Goal: Task Accomplishment & Management: Manage account settings

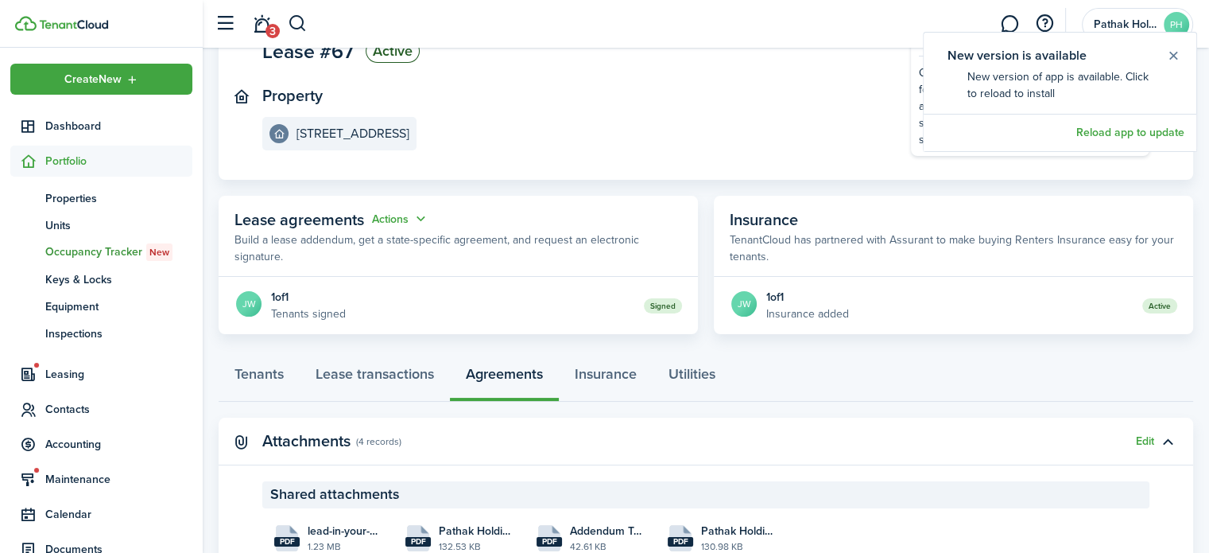
scroll to position [145, 0]
click at [273, 31] on span "3" at bounding box center [273, 31] width 14 height 14
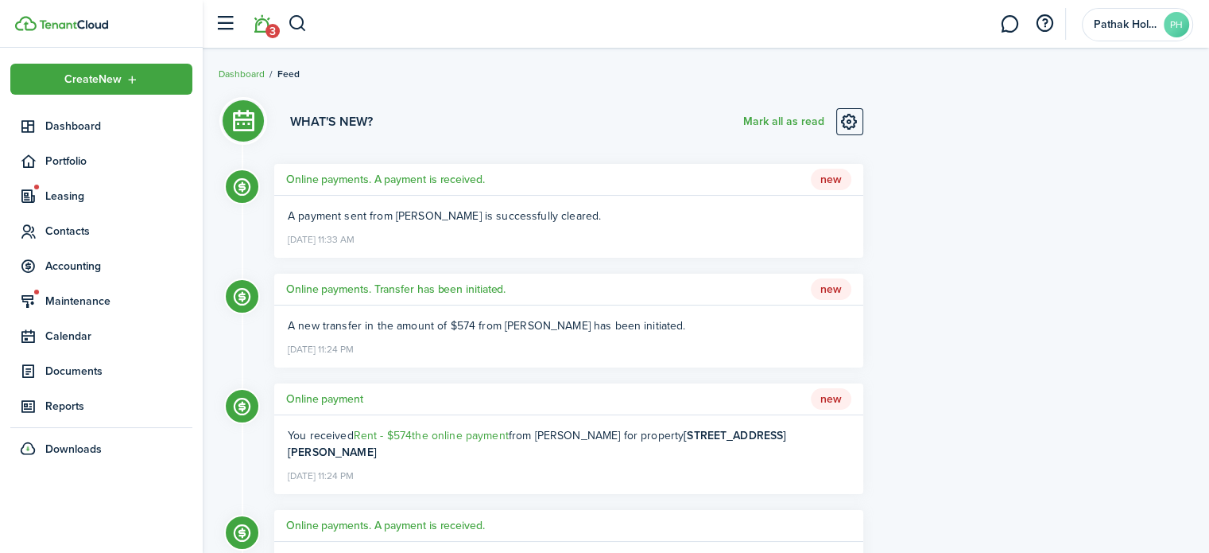
click at [762, 120] on button "Mark all as read" at bounding box center [783, 121] width 81 height 27
click at [301, 36] on button "button" at bounding box center [298, 23] width 20 height 27
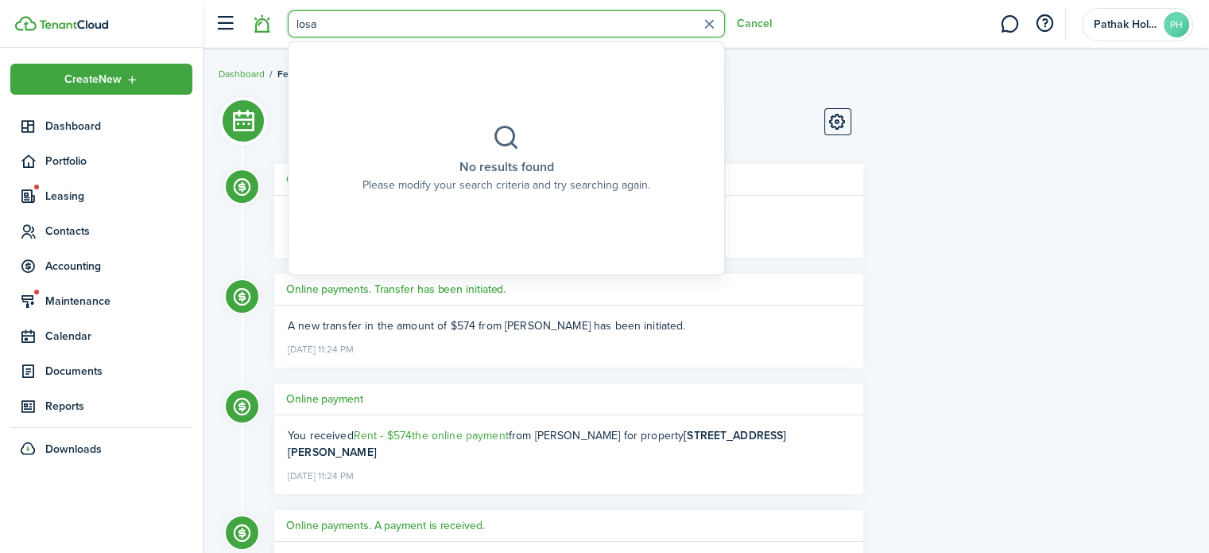
click at [308, 28] on input "losa" at bounding box center [506, 23] width 437 height 27
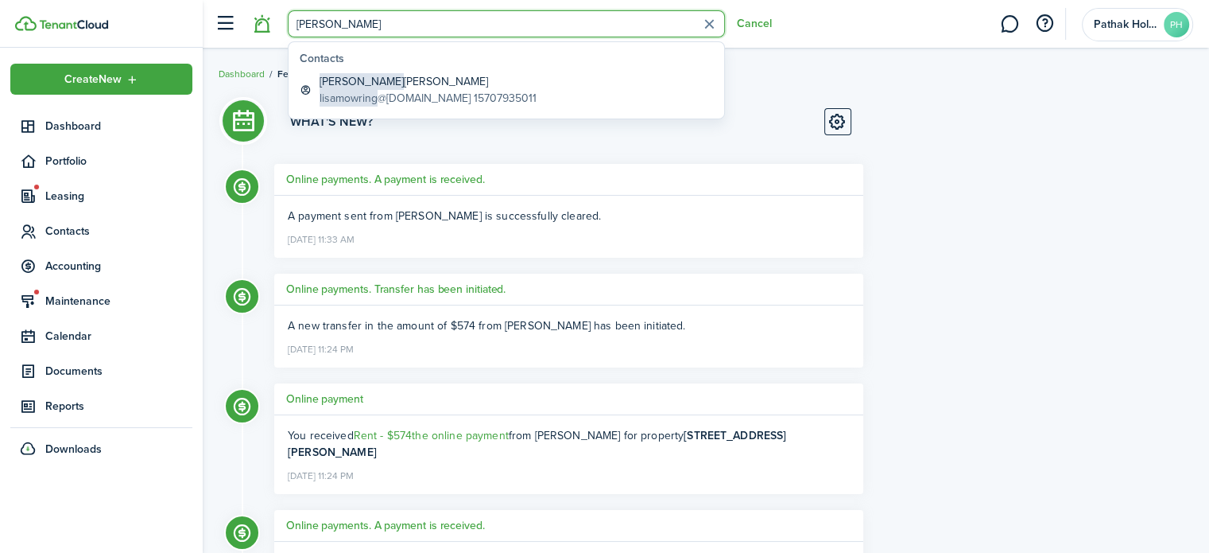
type input "[PERSON_NAME]"
click at [391, 82] on global-search-item-title "[PERSON_NAME] Mowring" at bounding box center [428, 81] width 217 height 17
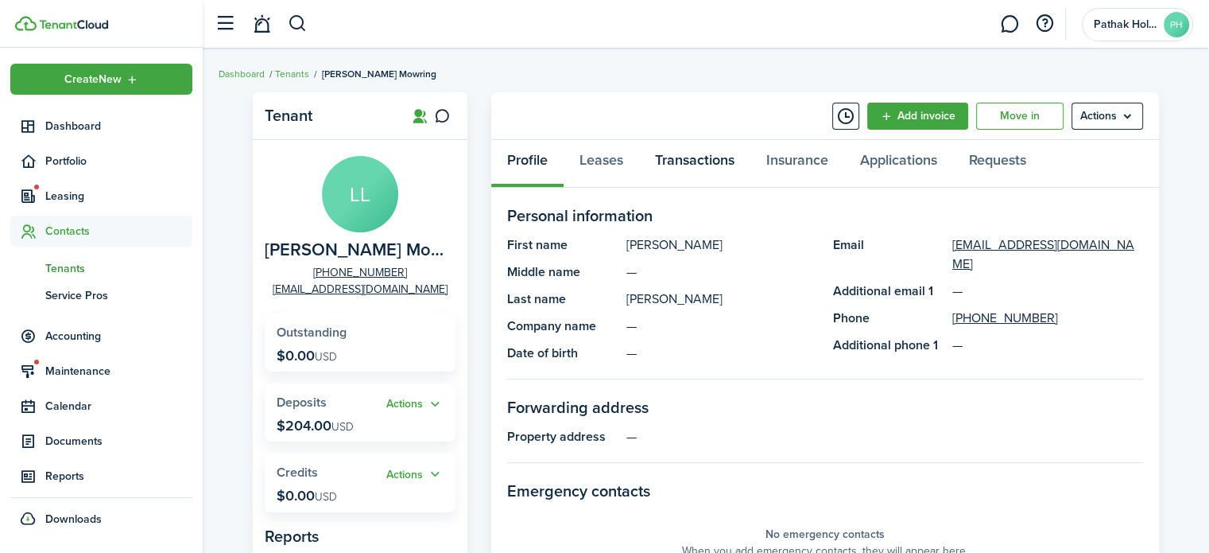
click at [700, 169] on link "Transactions" at bounding box center [694, 164] width 111 height 48
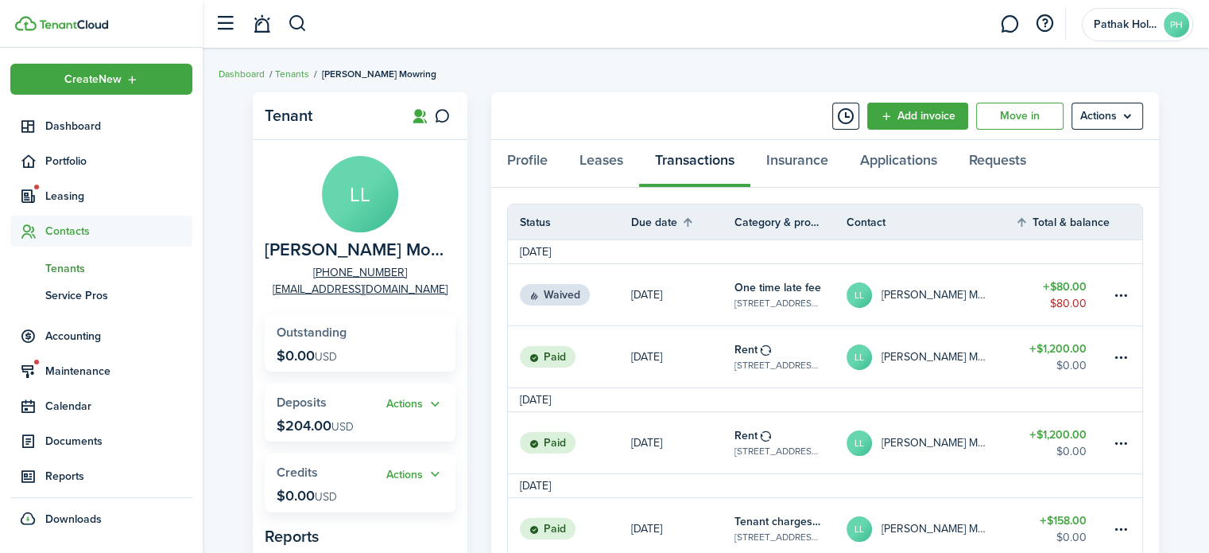
click at [336, 246] on span "[PERSON_NAME] Mowring" at bounding box center [356, 250] width 183 height 20
click at [623, 168] on link "Leases" at bounding box center [602, 164] width 76 height 48
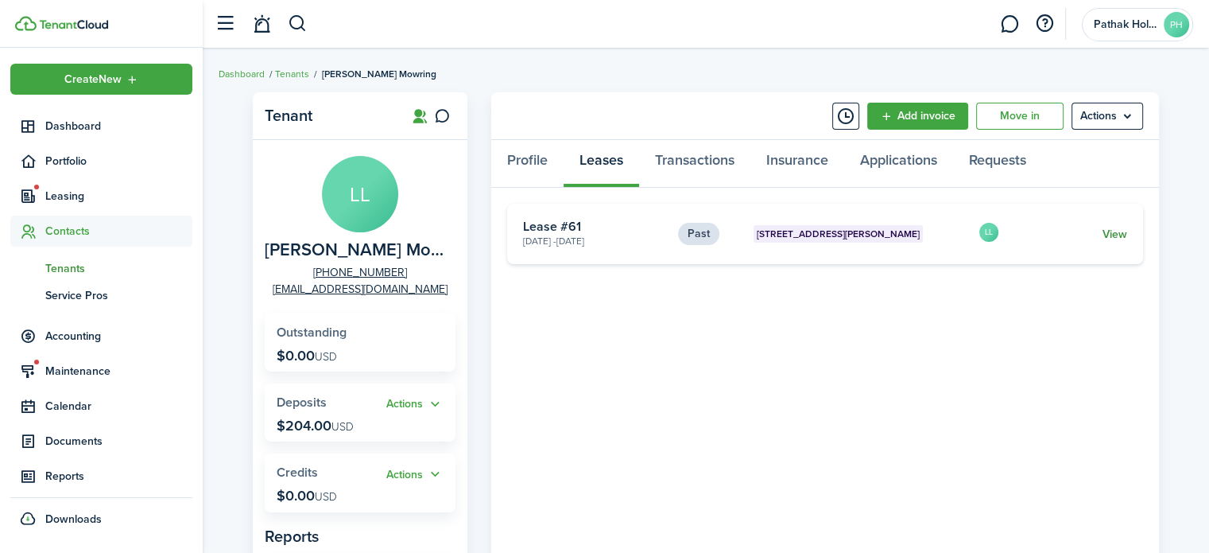
click at [1104, 235] on link "View" at bounding box center [1115, 234] width 25 height 17
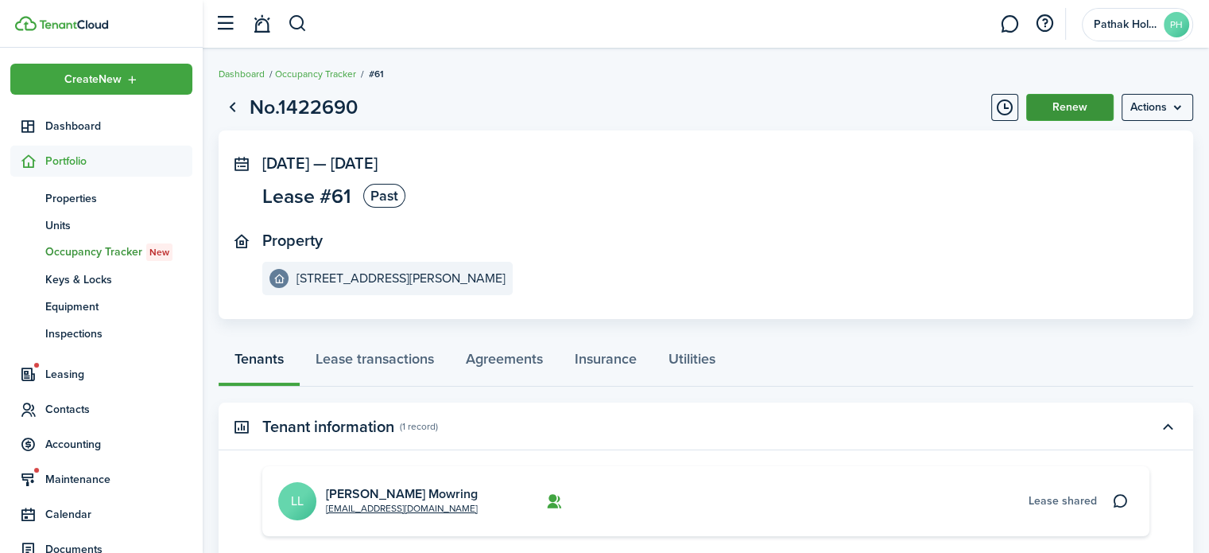
click at [1065, 115] on button "Renew" at bounding box center [1069, 107] width 87 height 27
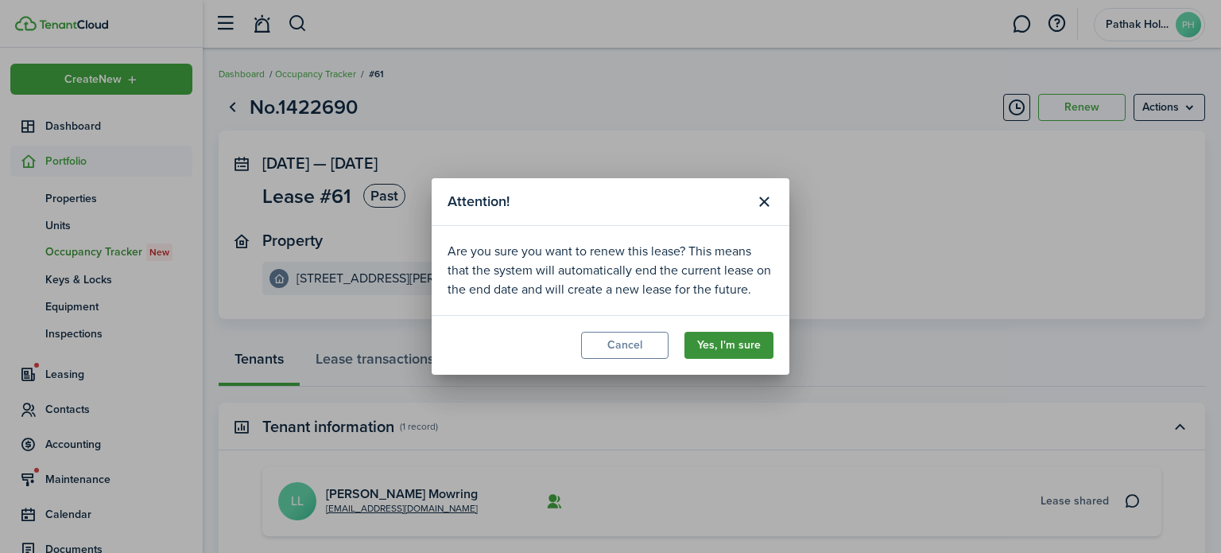
click at [725, 342] on button "Yes, I'm sure" at bounding box center [729, 345] width 89 height 27
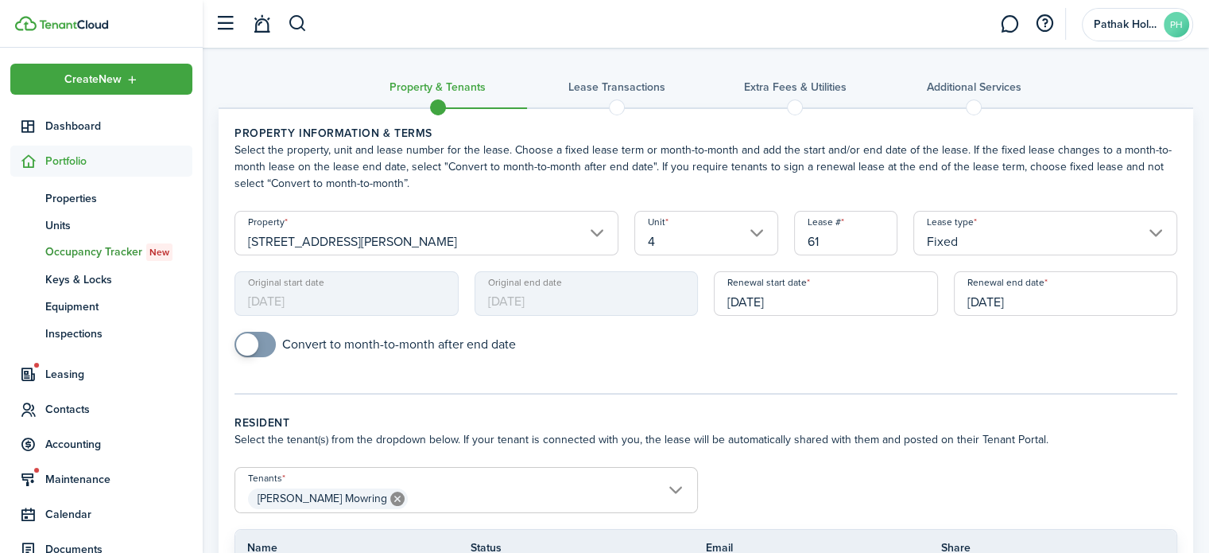
click at [995, 304] on input "[DATE]" at bounding box center [1066, 293] width 224 height 45
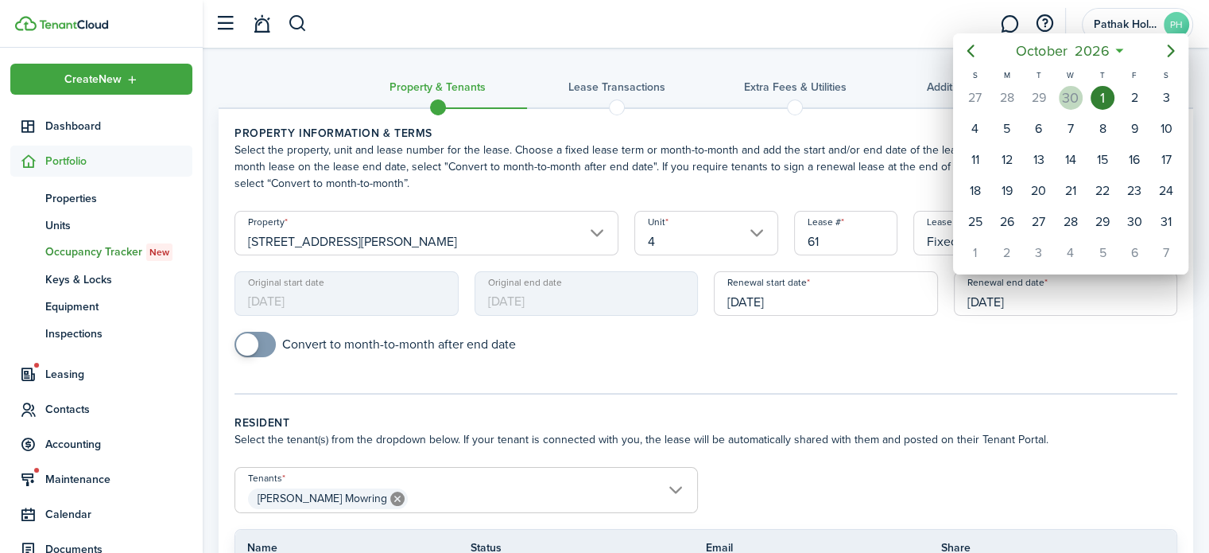
click at [1069, 96] on div "30" at bounding box center [1071, 98] width 24 height 24
type input "[DATE]"
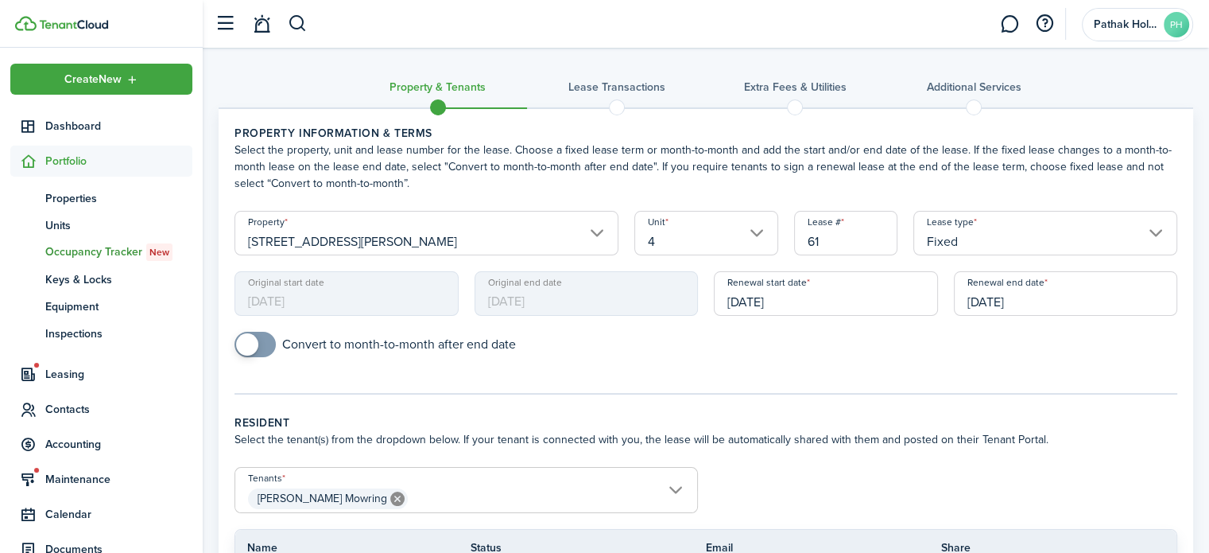
click at [945, 397] on panel-main-body "Property information & terms Select the property, unit and lease number for the…" at bounding box center [706, 543] width 975 height 869
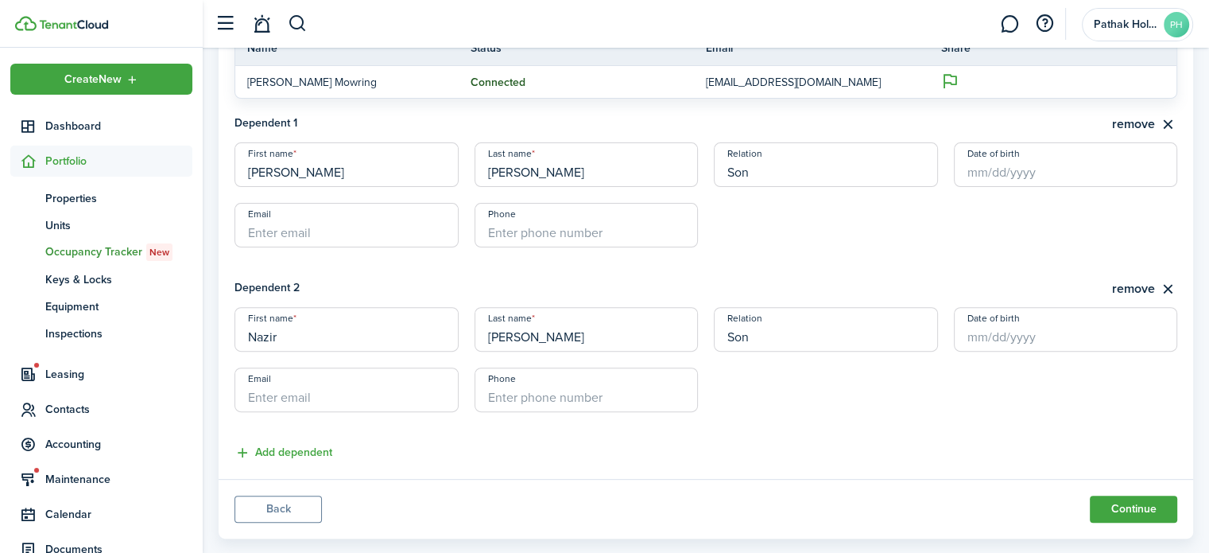
scroll to position [526, 0]
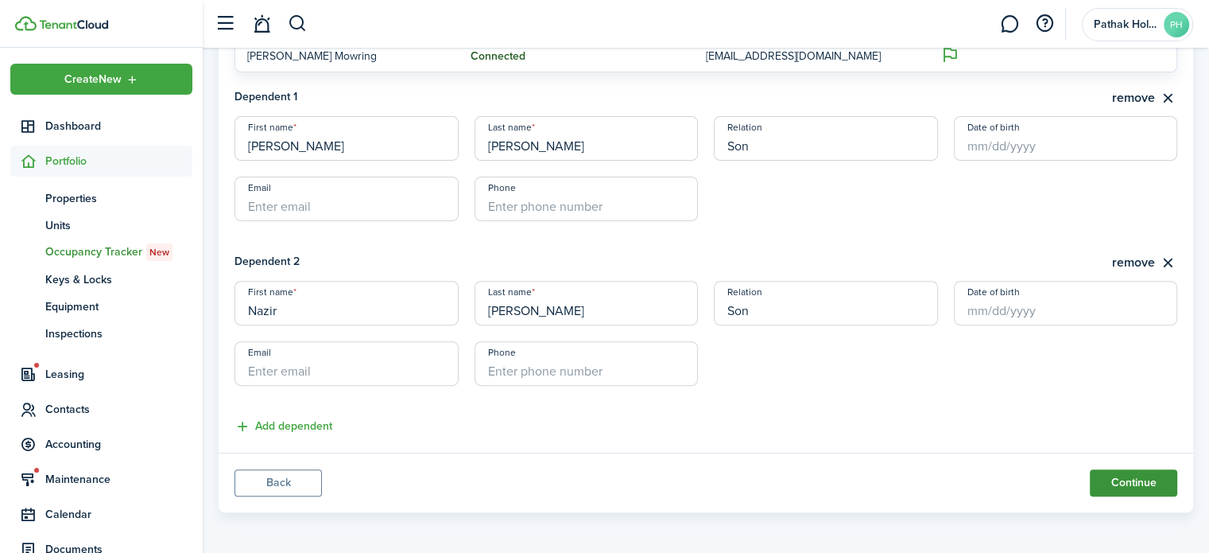
click at [1107, 471] on button "Continue" at bounding box center [1133, 482] width 87 height 27
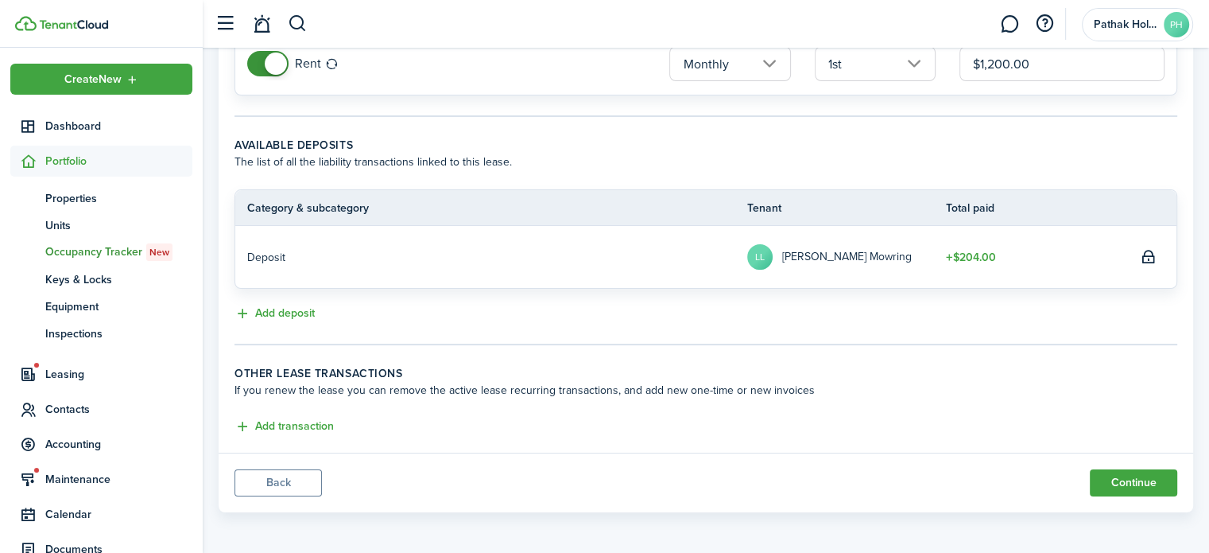
scroll to position [0, 0]
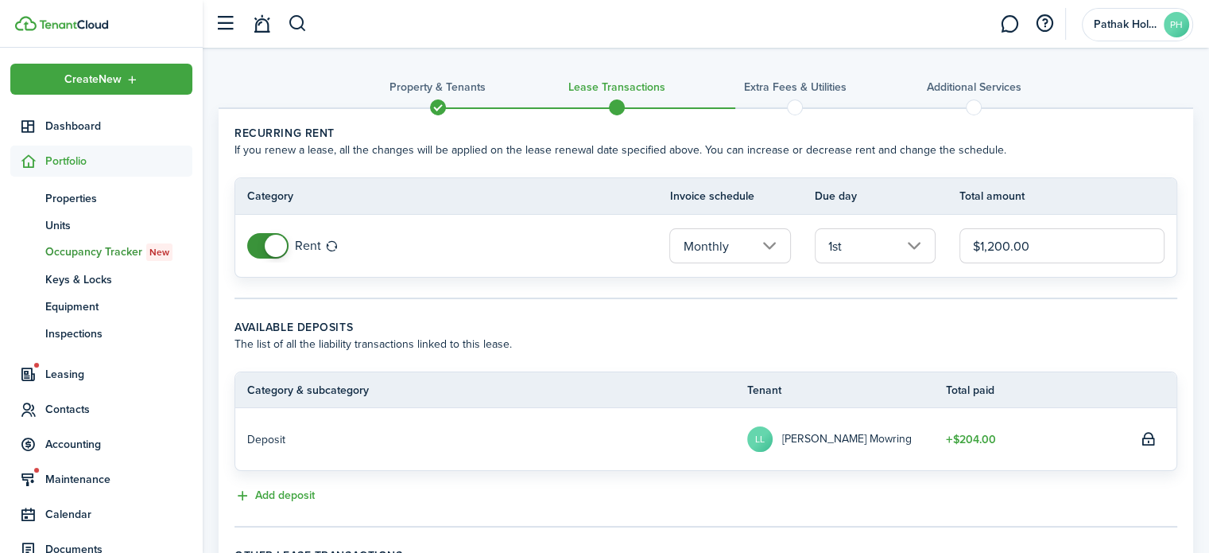
click at [1002, 246] on input "$1,200.00" at bounding box center [1062, 245] width 205 height 35
type input "$1,375.00"
click at [770, 332] on wizard-step-header-title "Available deposits" at bounding box center [706, 327] width 943 height 17
click at [647, 312] on panel-main-body "Recurring rent If you renew a lease, all the changes will be applied on the lea…" at bounding box center [706, 372] width 975 height 526
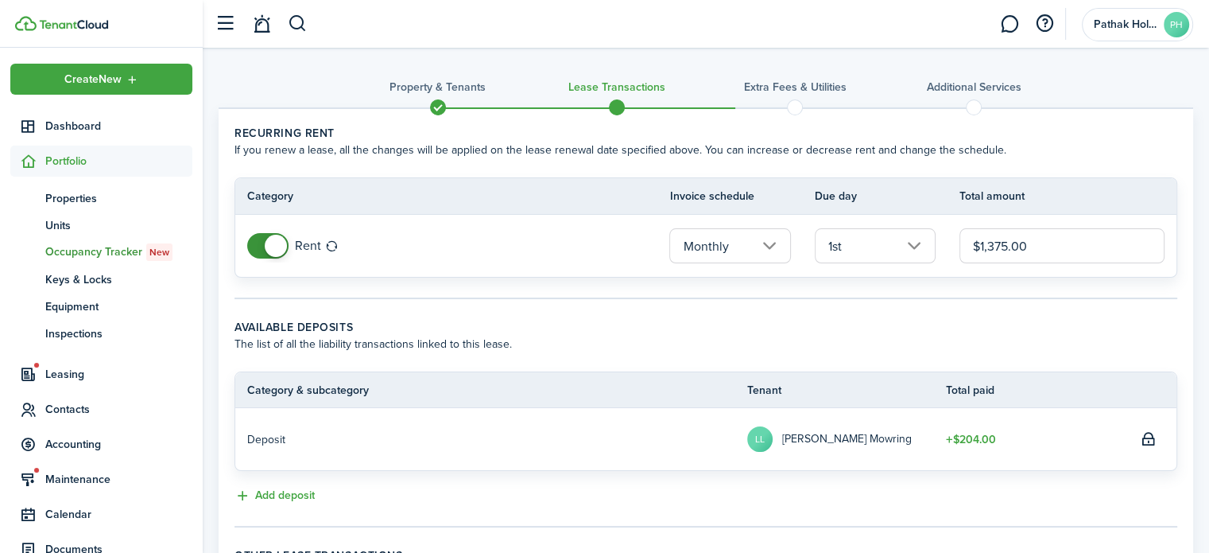
scroll to position [182, 0]
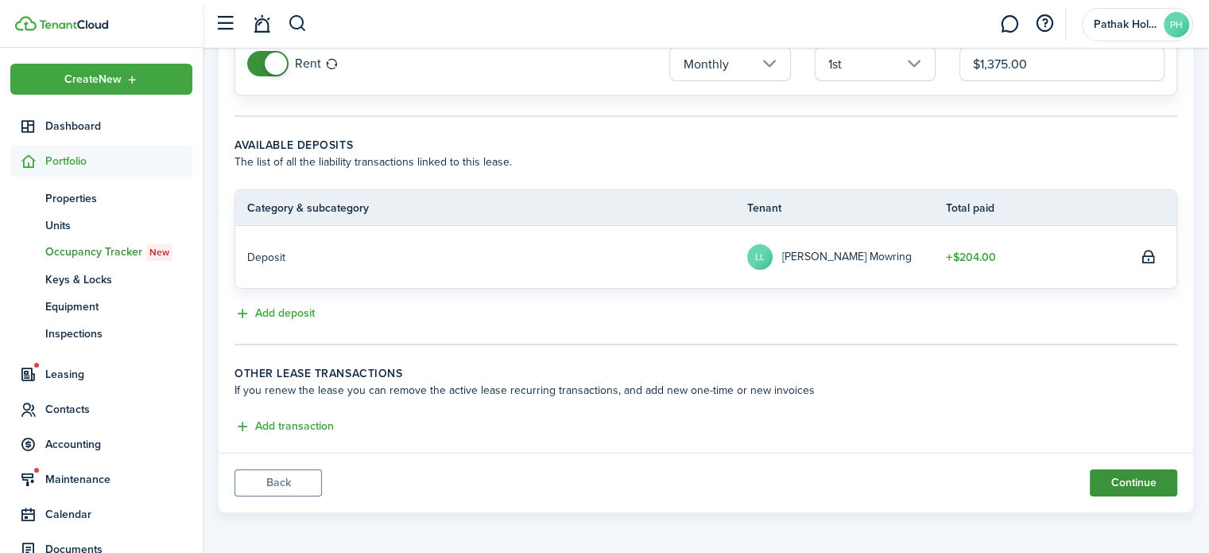
click at [1129, 476] on button "Continue" at bounding box center [1133, 482] width 87 height 27
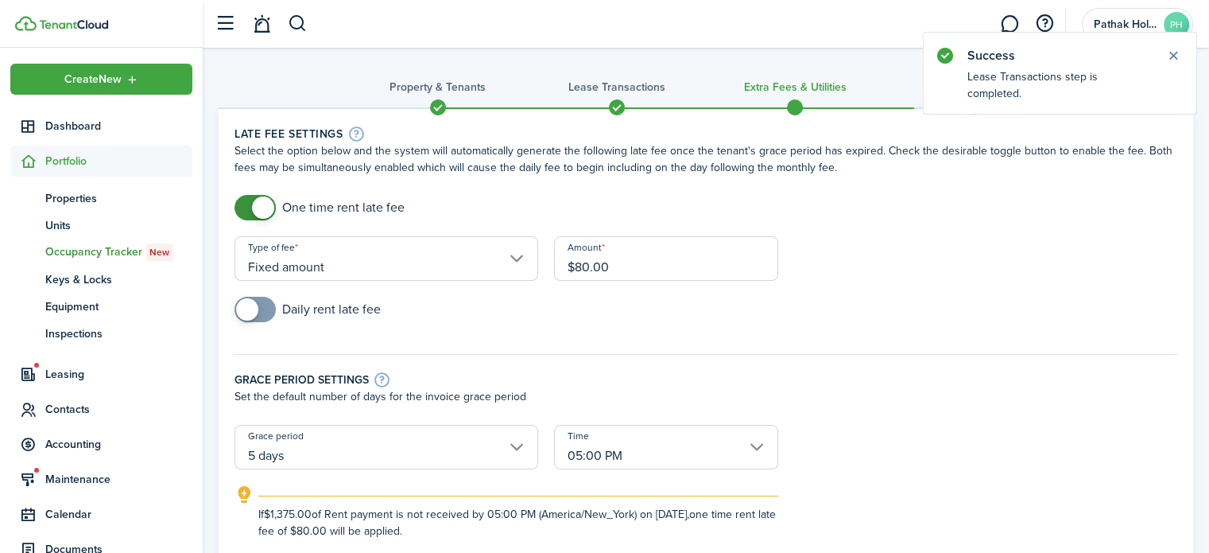
click at [588, 270] on input "$80.00" at bounding box center [666, 258] width 224 height 45
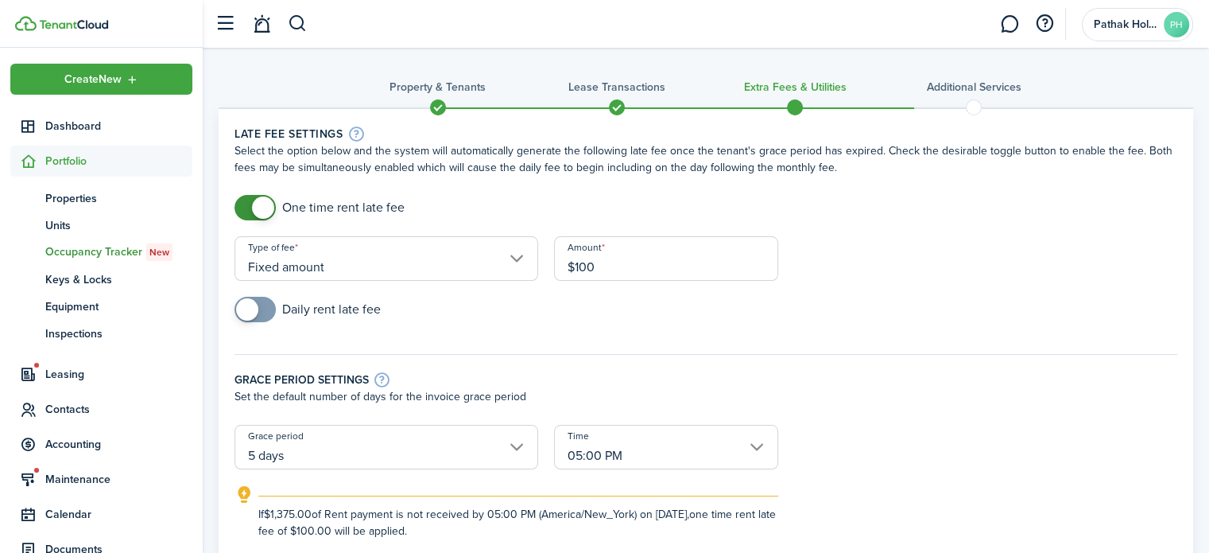
type input "$100.00"
click at [559, 297] on div "Daily rent late fee" at bounding box center [706, 317] width 959 height 41
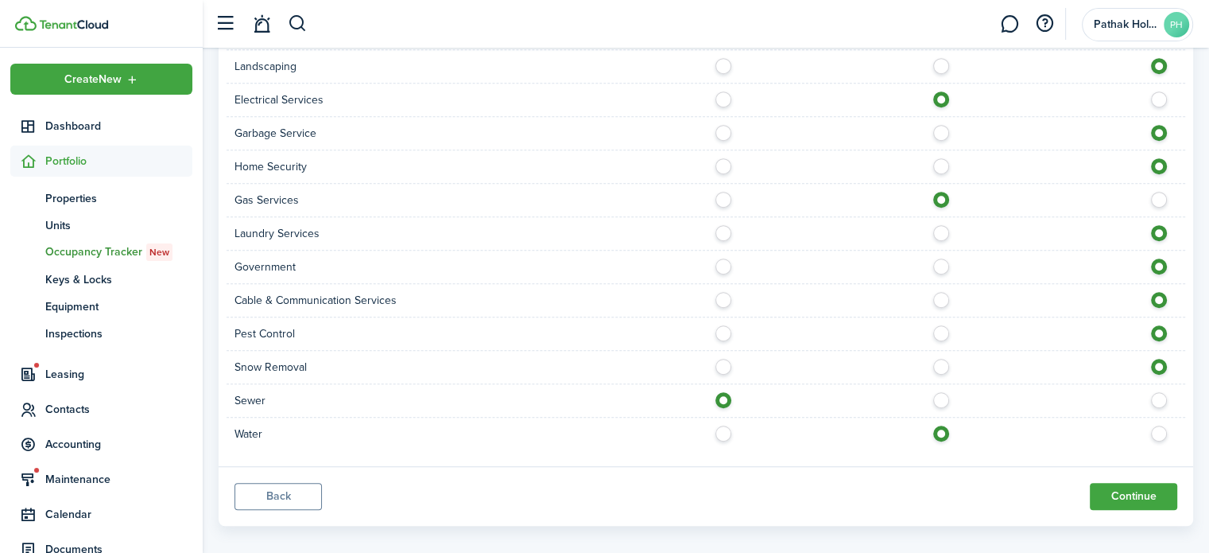
scroll to position [958, 0]
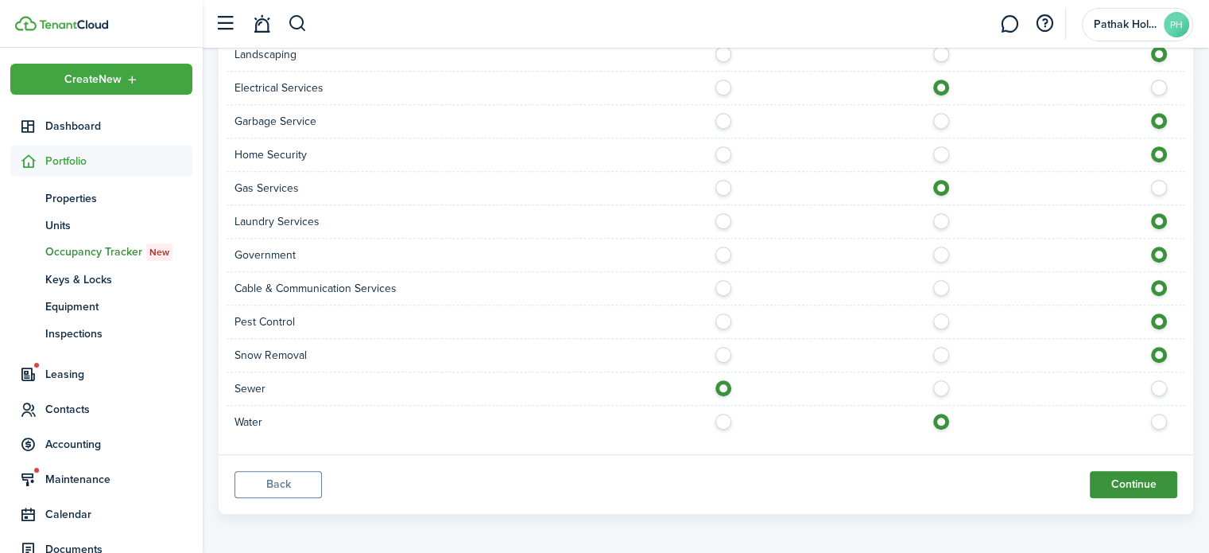
click at [1142, 471] on button "Continue" at bounding box center [1133, 484] width 87 height 27
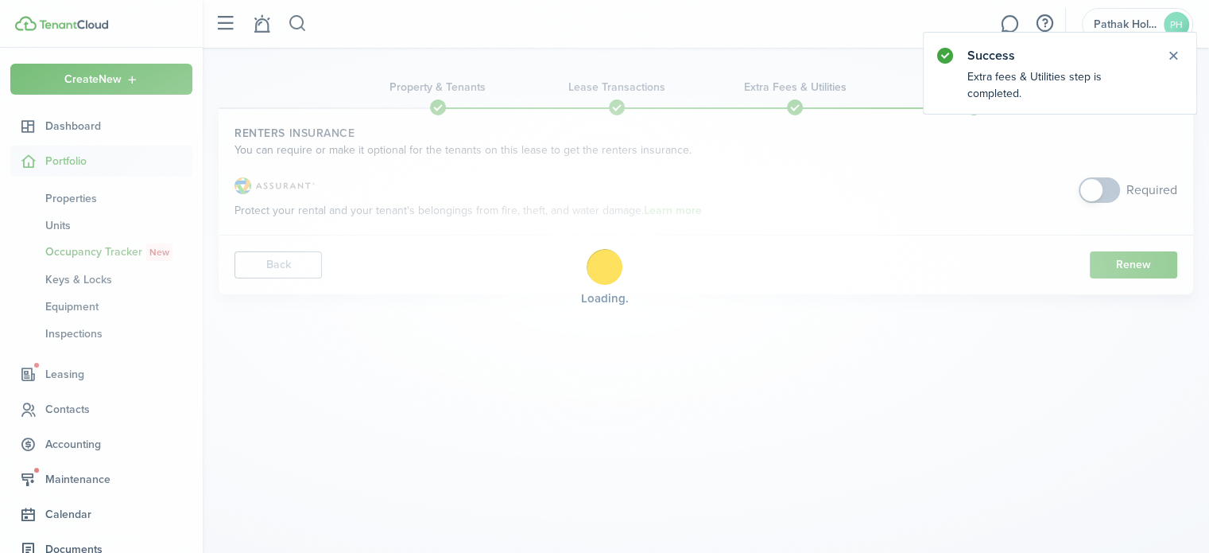
scroll to position [0, 0]
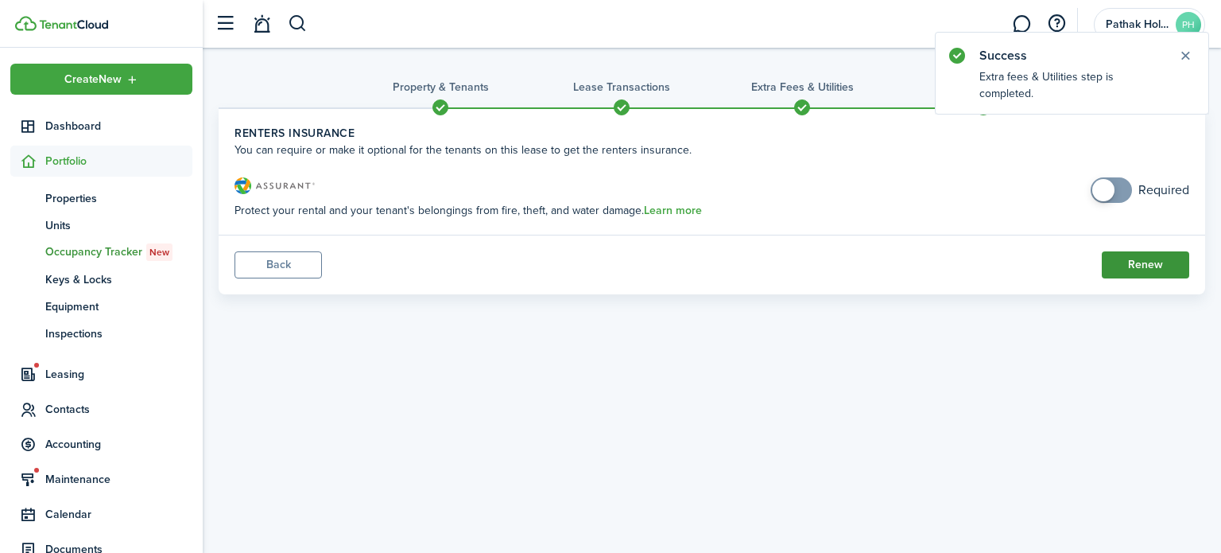
click at [1142, 270] on button "Renew" at bounding box center [1145, 264] width 87 height 27
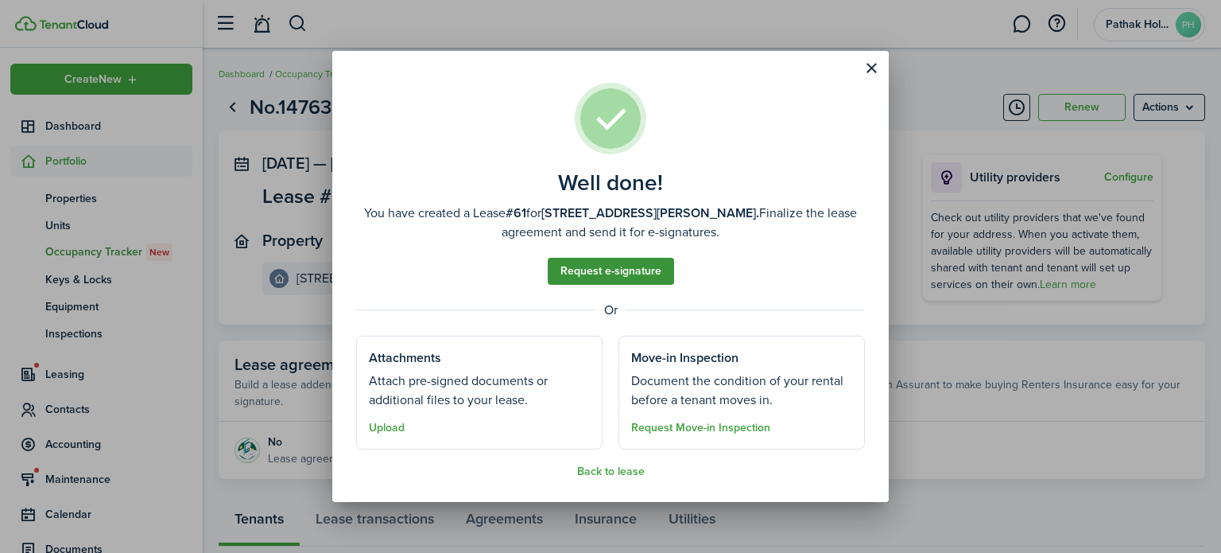
click at [626, 276] on link "Request e-signature" at bounding box center [611, 271] width 126 height 27
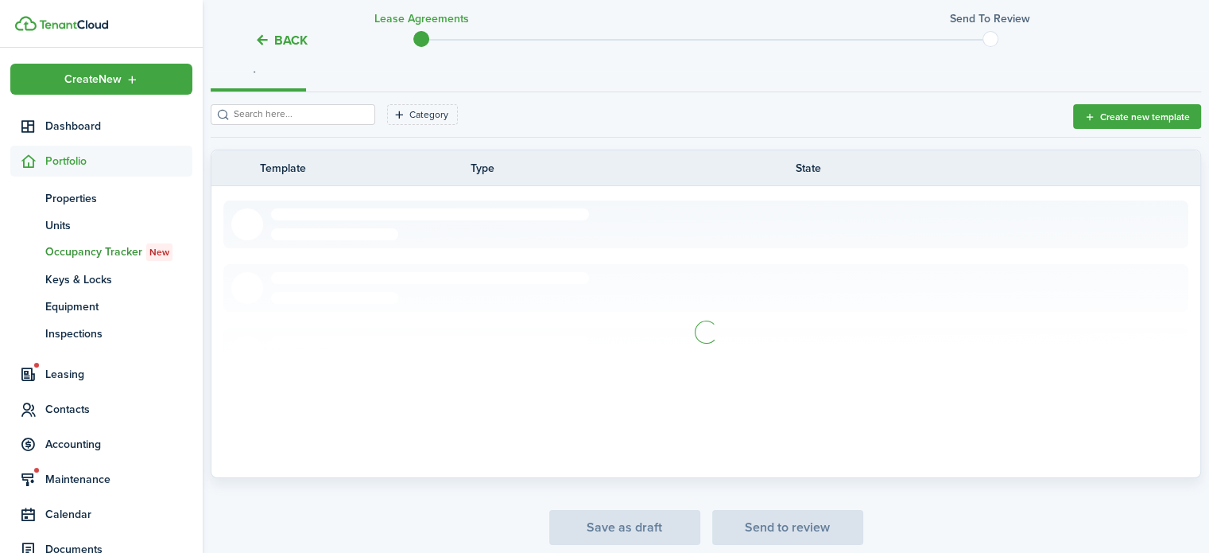
scroll to position [270, 0]
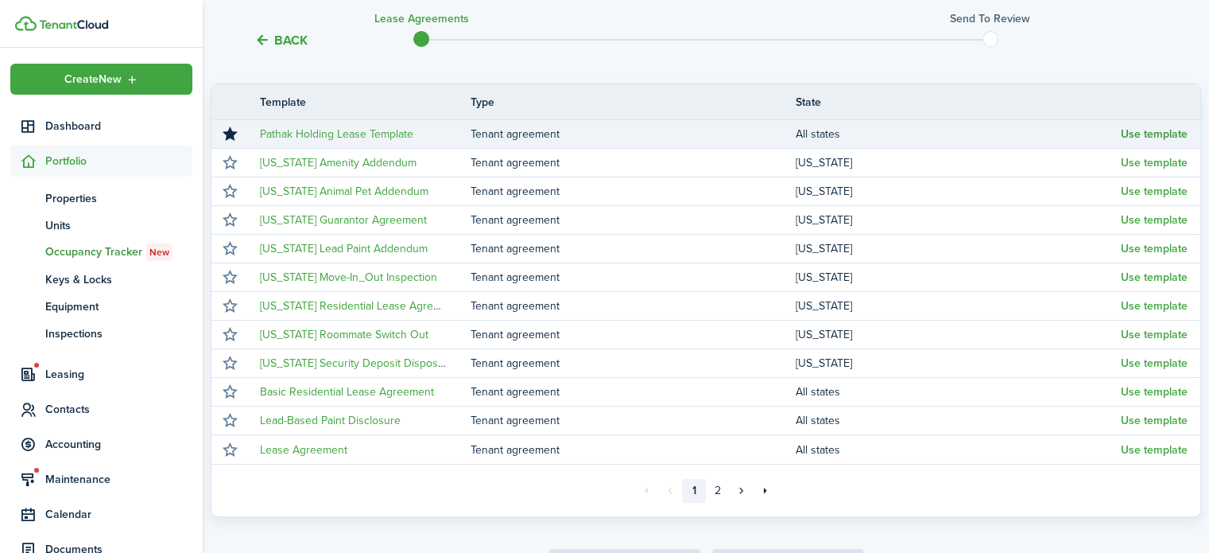
click at [1166, 135] on button "Use template" at bounding box center [1154, 134] width 67 height 13
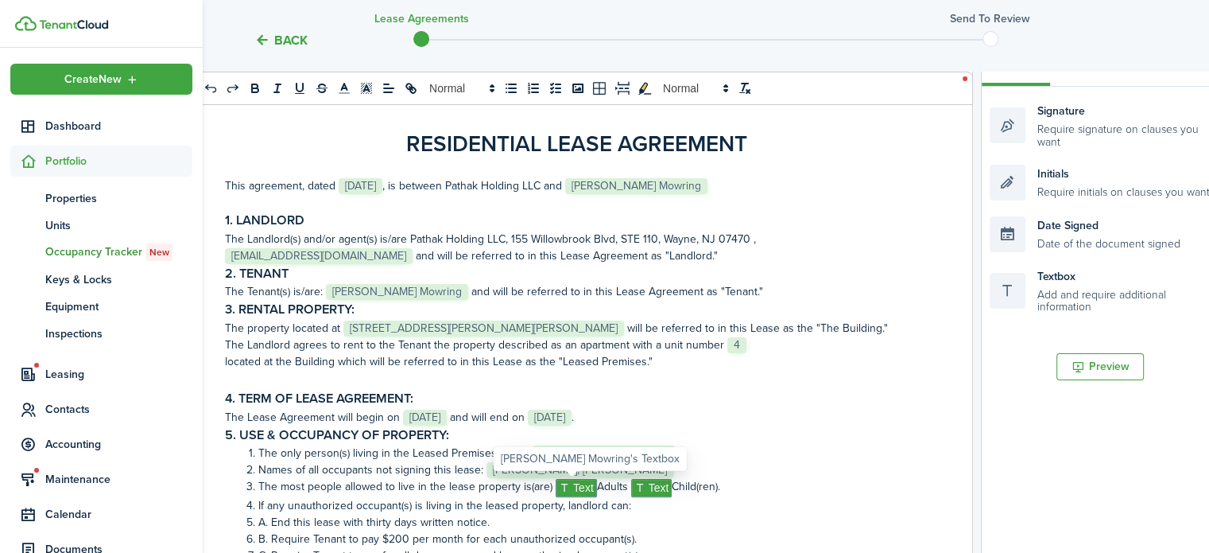
click at [571, 485] on span "Text" at bounding box center [576, 488] width 41 height 18
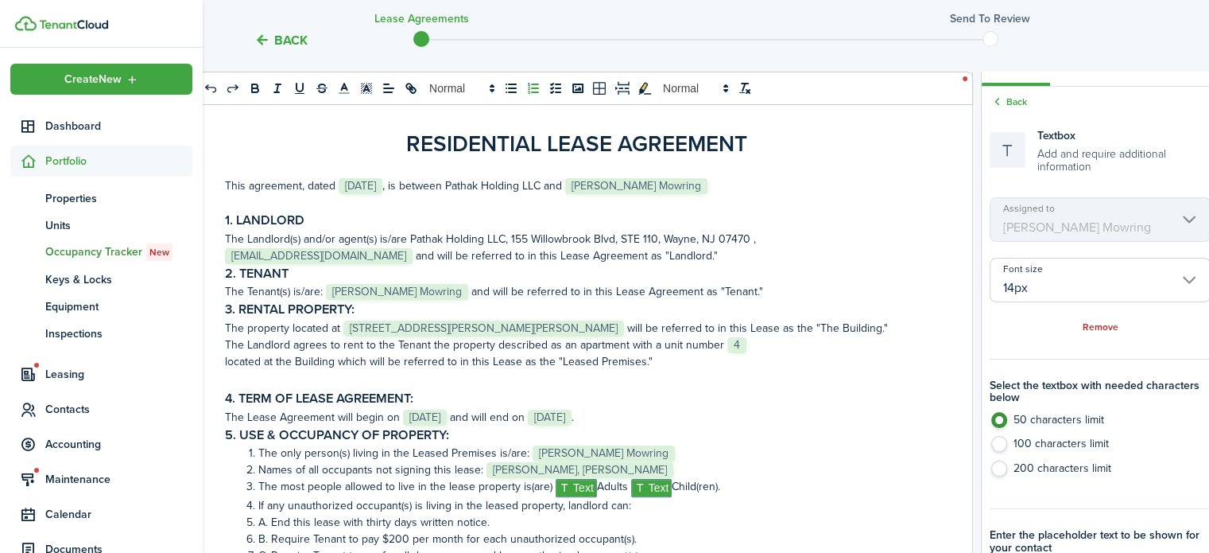
scroll to position [456, 0]
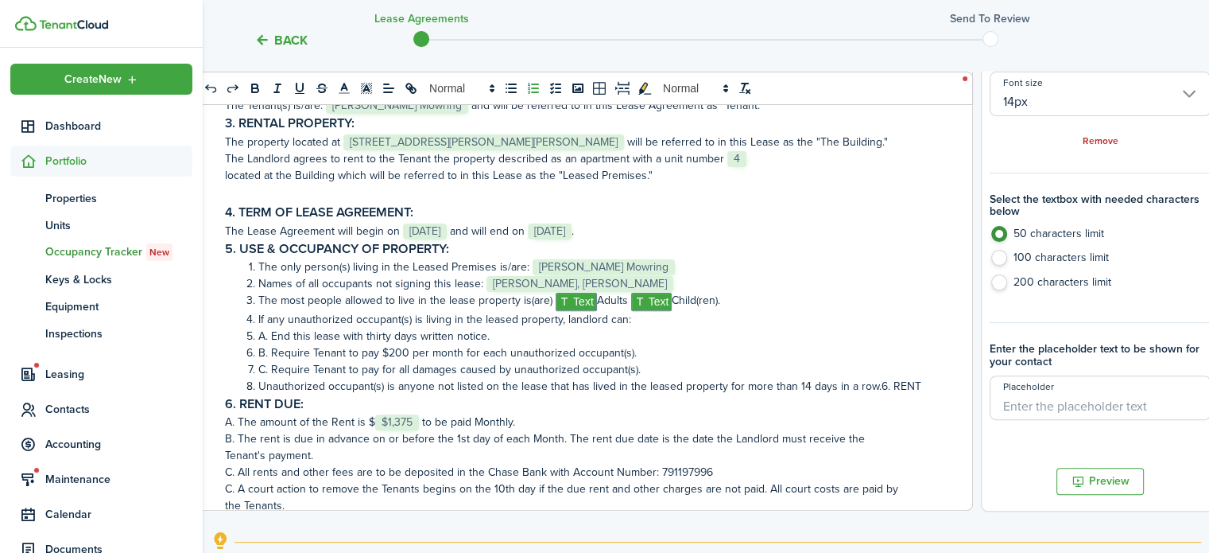
click at [1053, 403] on input "Placeholder" at bounding box center [1100, 397] width 221 height 45
type input "3"
type input "1"
click at [640, 301] on span "Text" at bounding box center [651, 302] width 41 height 18
click at [1038, 394] on input "Placeholder" at bounding box center [1100, 397] width 221 height 45
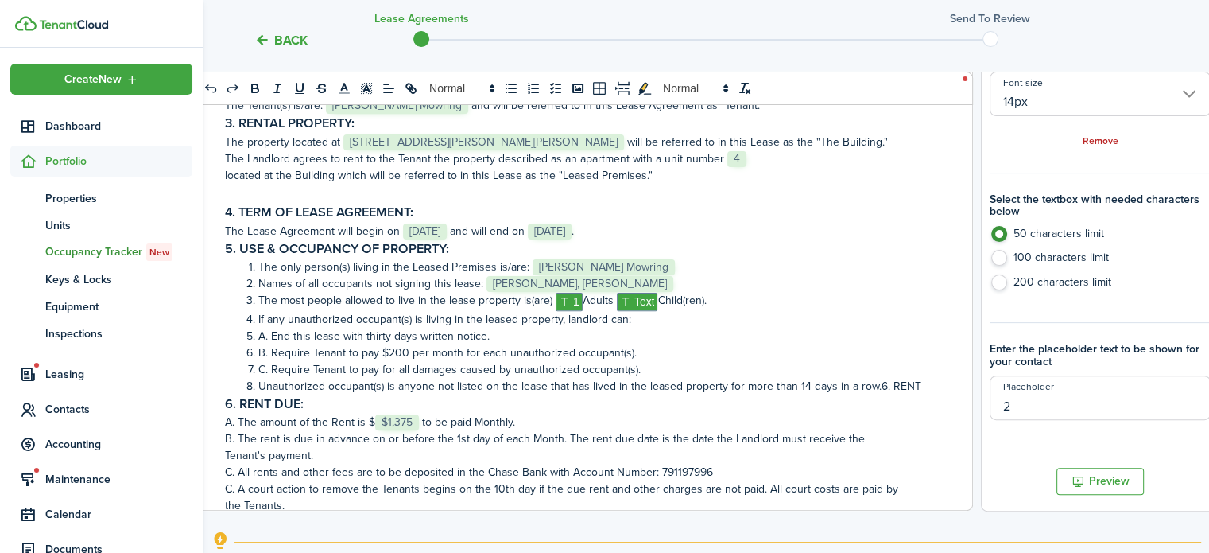
type input "2"
click at [872, 409] on h3 "6. RENT DUE:" at bounding box center [577, 404] width 704 height 20
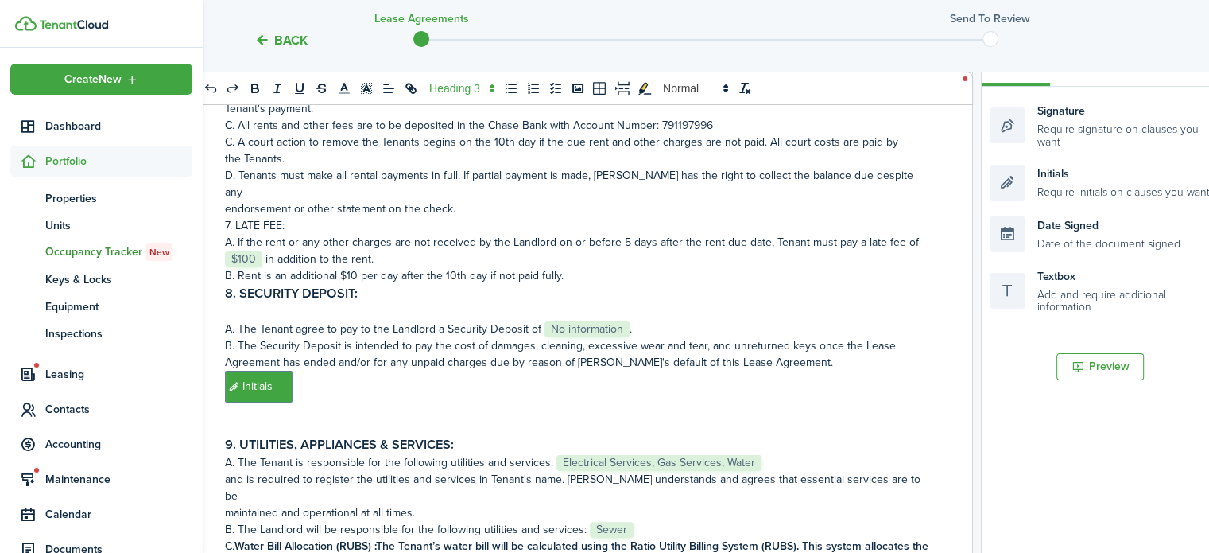
scroll to position [557, 0]
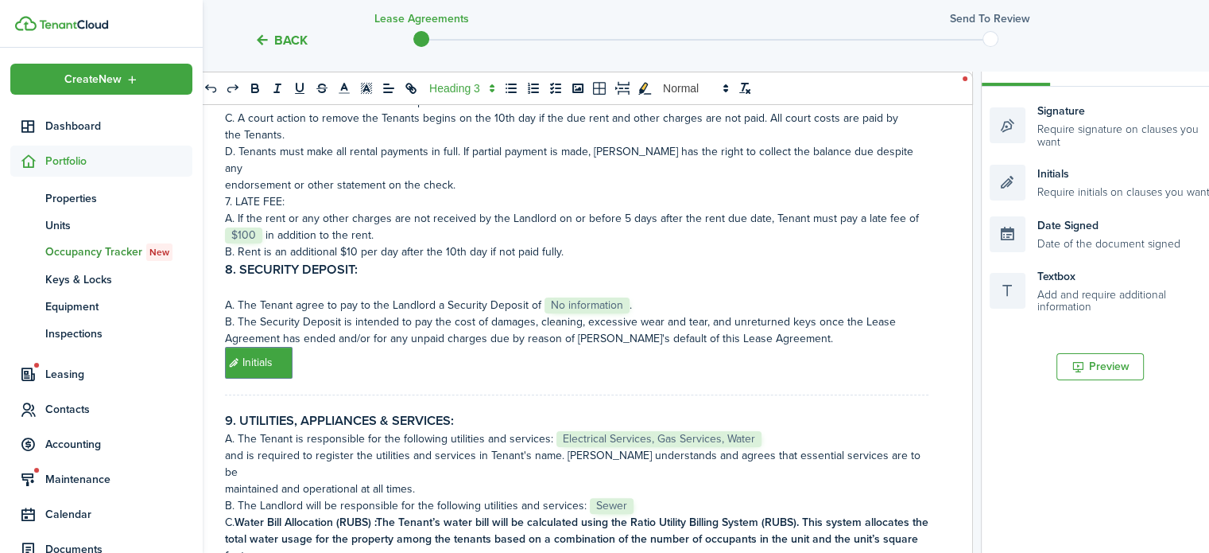
click at [593, 297] on span "No information" at bounding box center [587, 305] width 85 height 16
click at [632, 297] on p "A. The Tenant agree to pay to the Landlord a Security Deposit of ﻿ No informati…" at bounding box center [577, 305] width 704 height 17
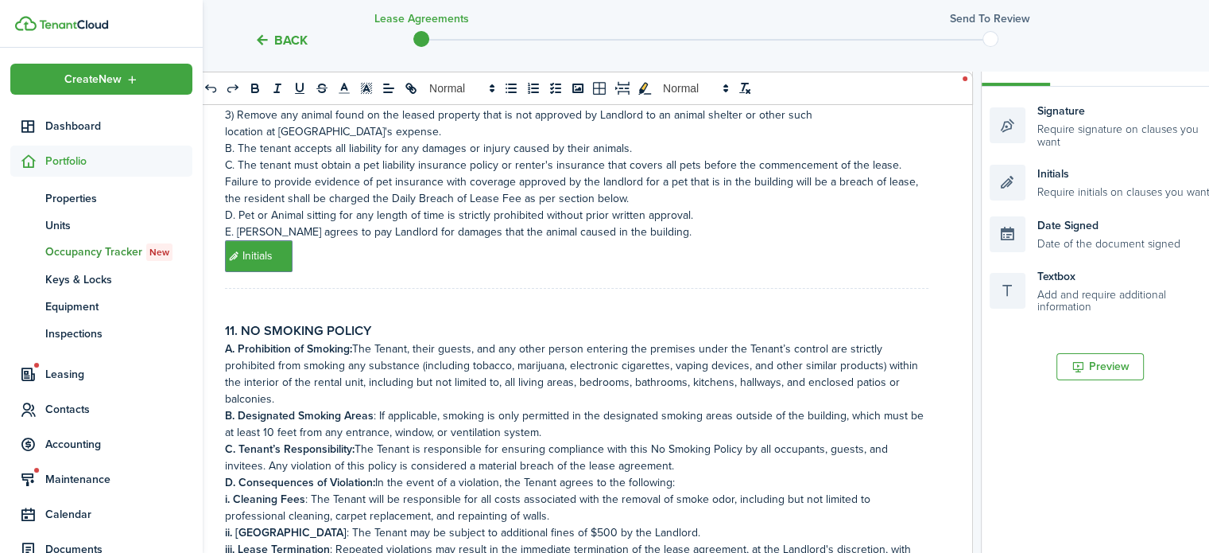
scroll to position [1484, 0]
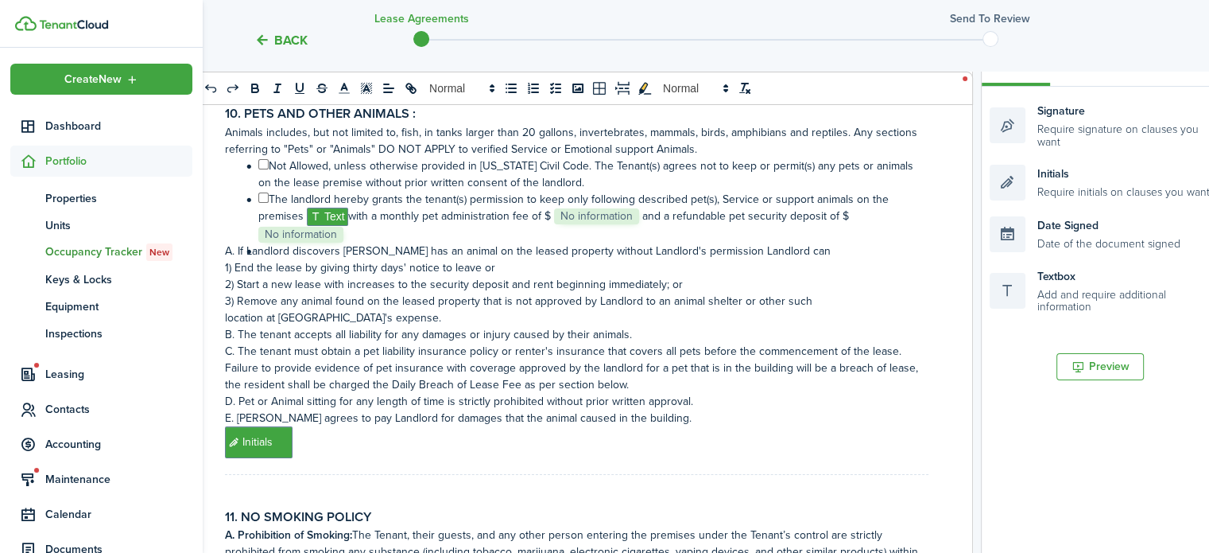
click at [262, 159] on input "﻿ ﻿" at bounding box center [263, 164] width 10 height 10
checkbox input "true"
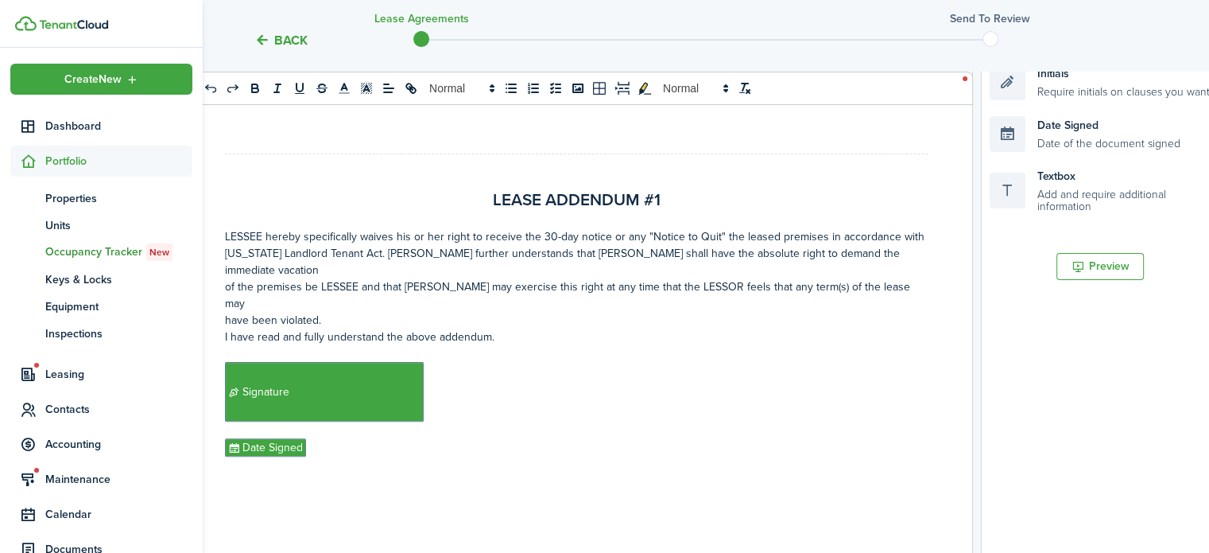
scroll to position [683, 0]
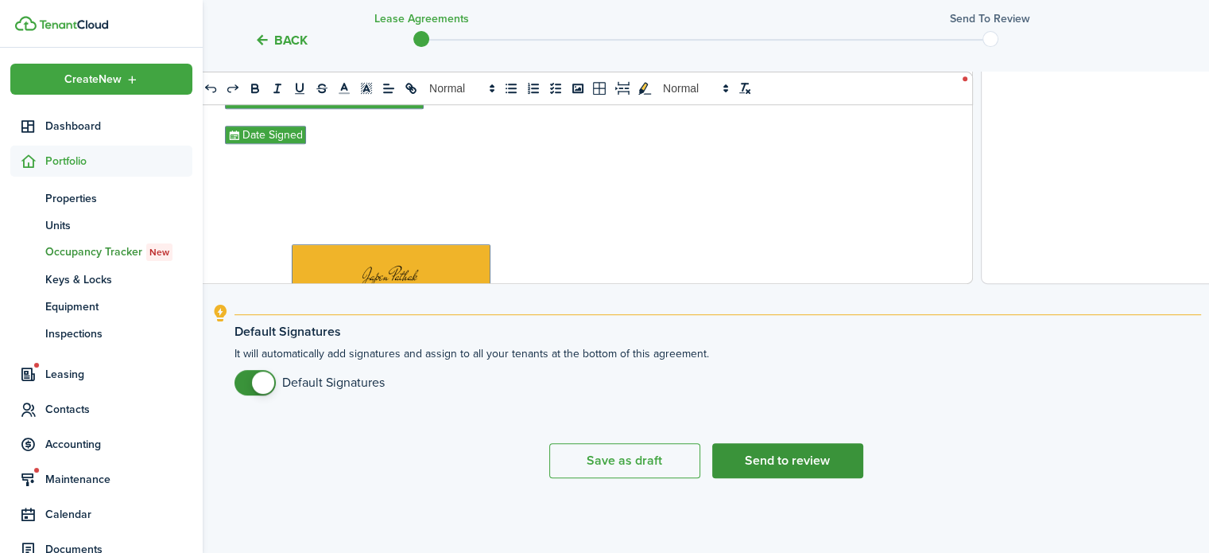
click at [824, 465] on button "Send to review" at bounding box center [787, 460] width 151 height 35
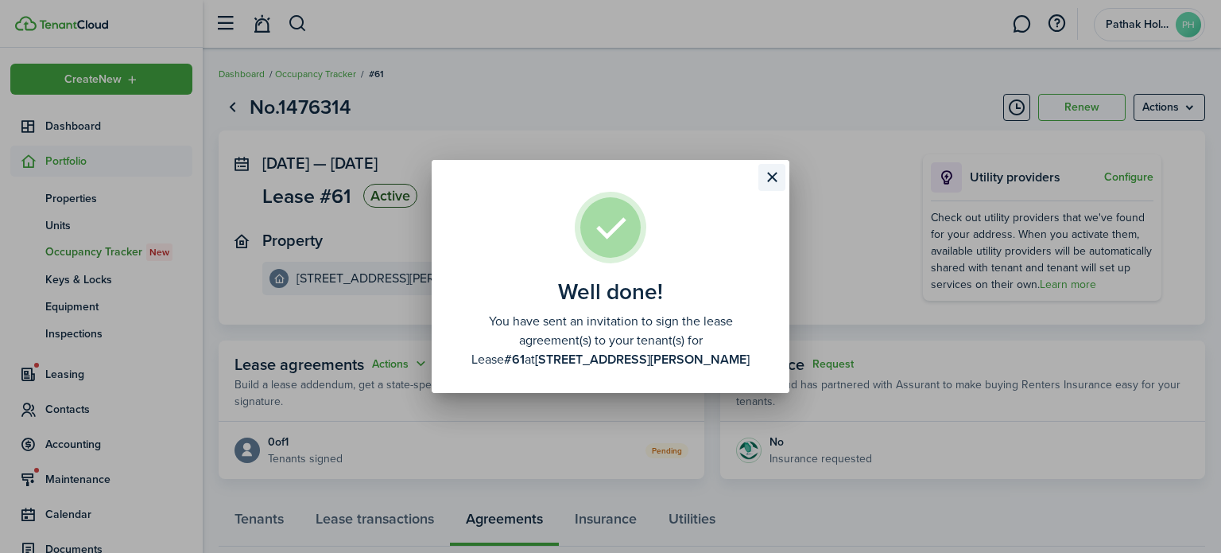
click at [776, 175] on button "Close modal" at bounding box center [771, 177] width 27 height 27
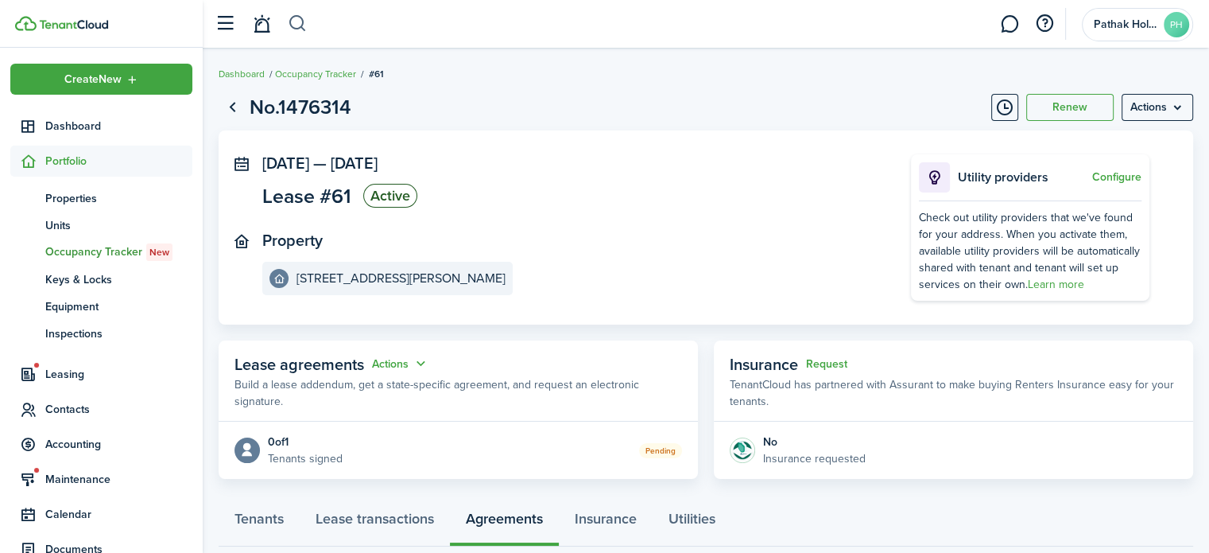
click at [303, 27] on button "button" at bounding box center [298, 23] width 20 height 27
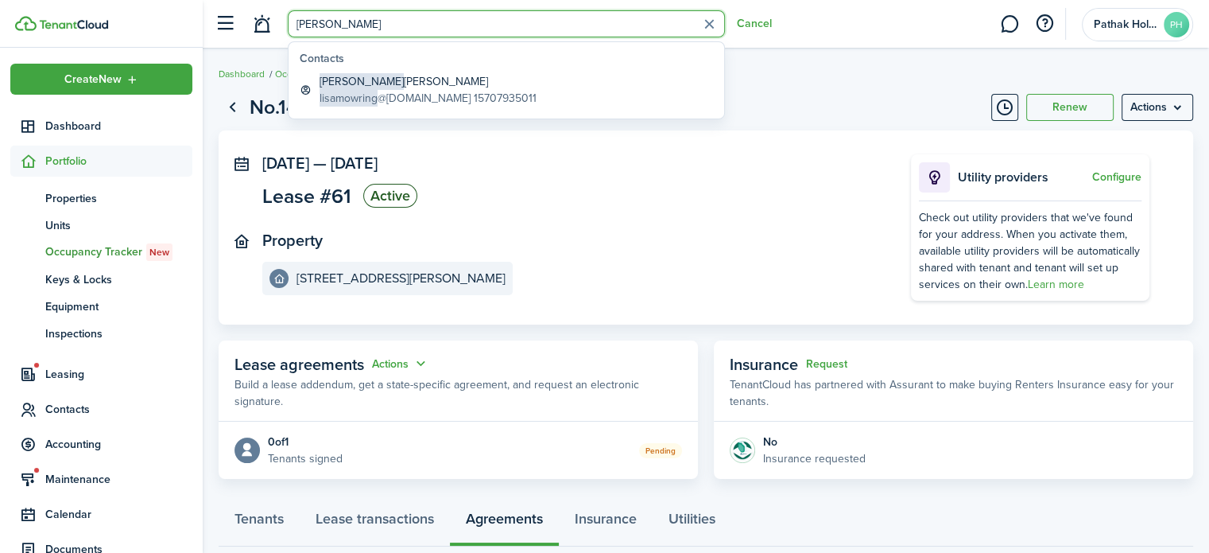
type input "[PERSON_NAME]"
click at [431, 88] on global-search-item-title "[PERSON_NAME] Mowring" at bounding box center [428, 81] width 217 height 17
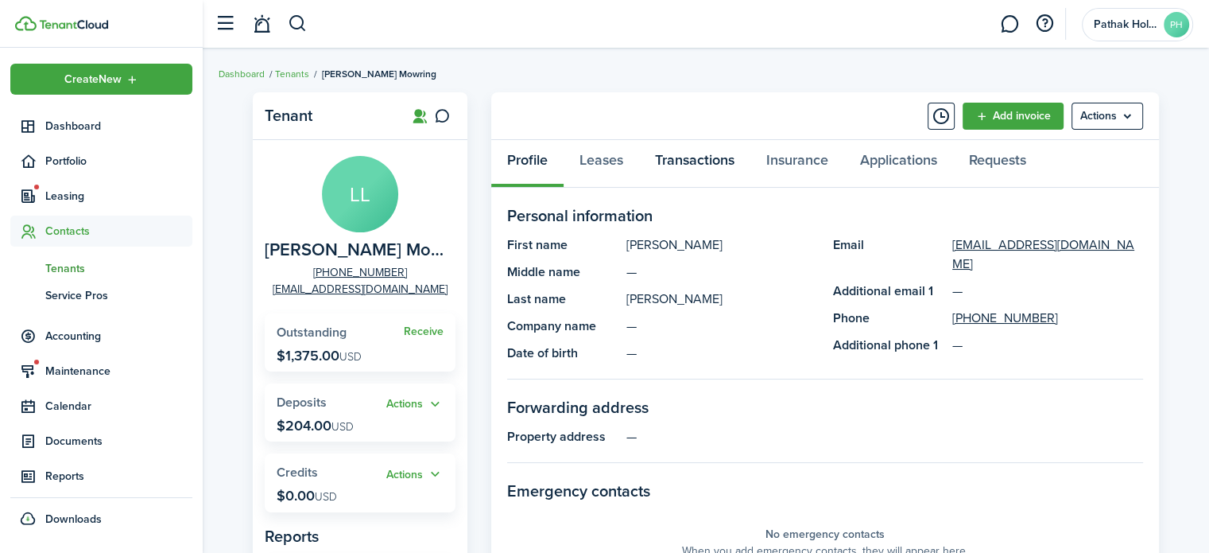
click at [719, 151] on link "Transactions" at bounding box center [694, 164] width 111 height 48
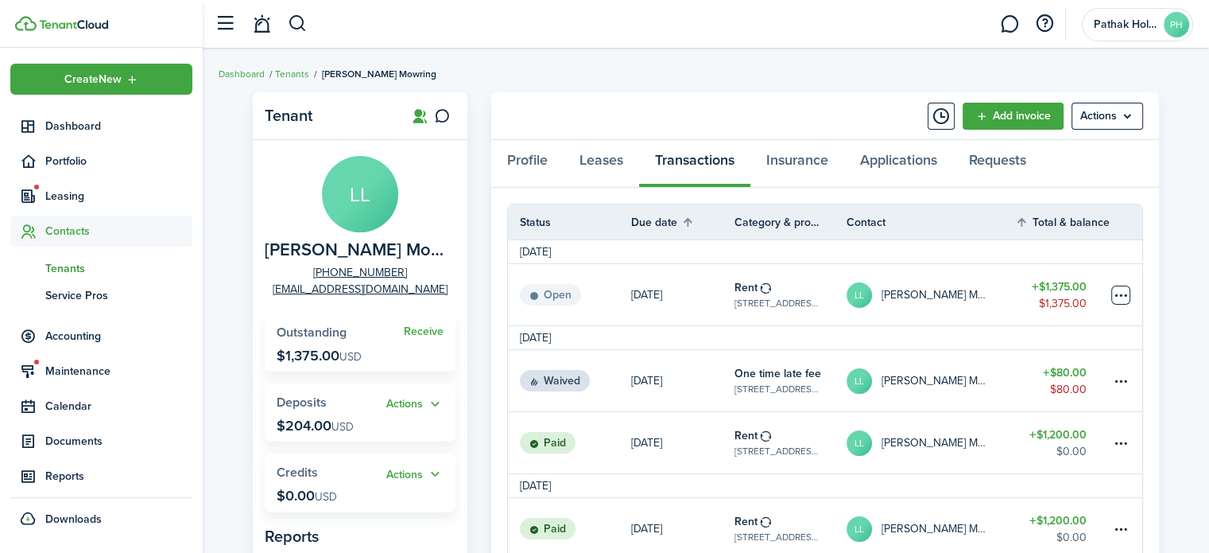
click at [1127, 303] on table-menu-btn-icon at bounding box center [1120, 294] width 19 height 19
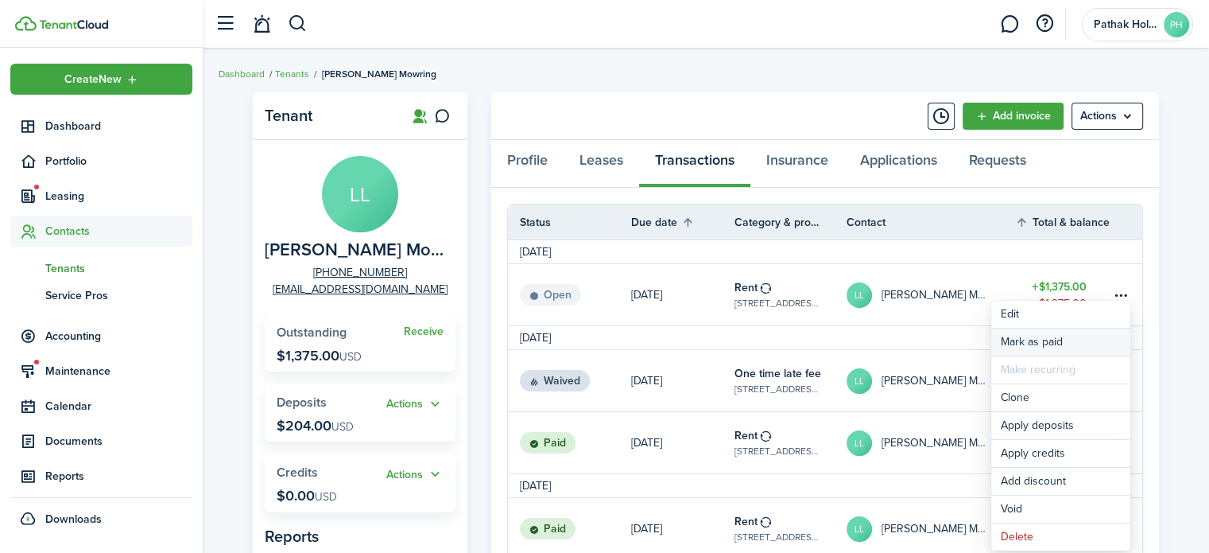
click at [1092, 343] on link "Mark as paid" at bounding box center [1060, 341] width 139 height 27
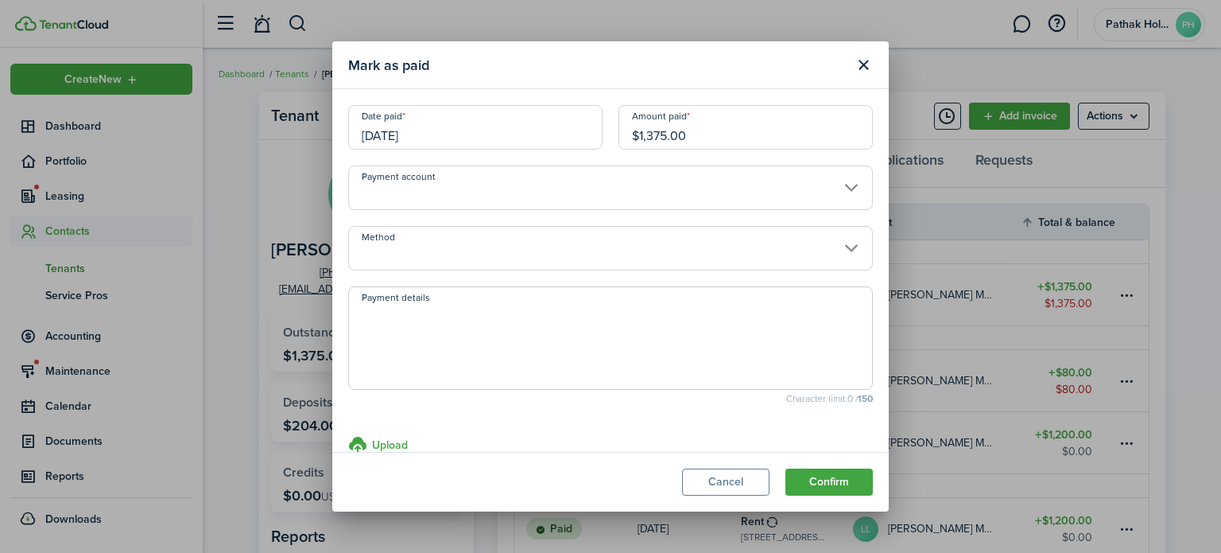
click at [584, 188] on input "Payment account" at bounding box center [610, 187] width 525 height 45
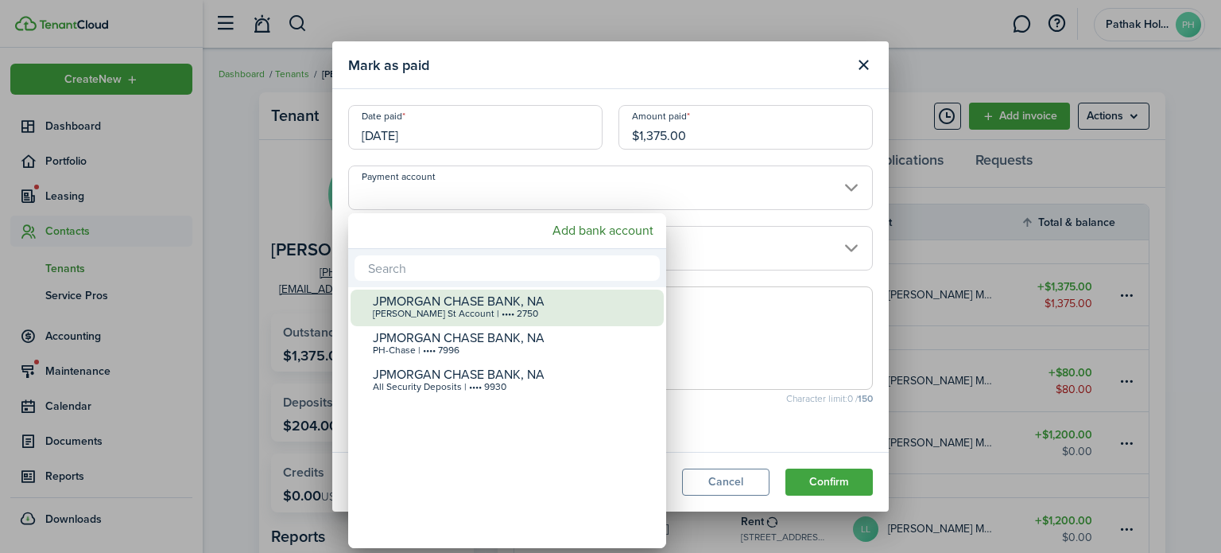
click at [558, 300] on div "JPMORGAN CHASE BANK, NA" at bounding box center [513, 301] width 281 height 14
type input "•••• •••• •••• 2750"
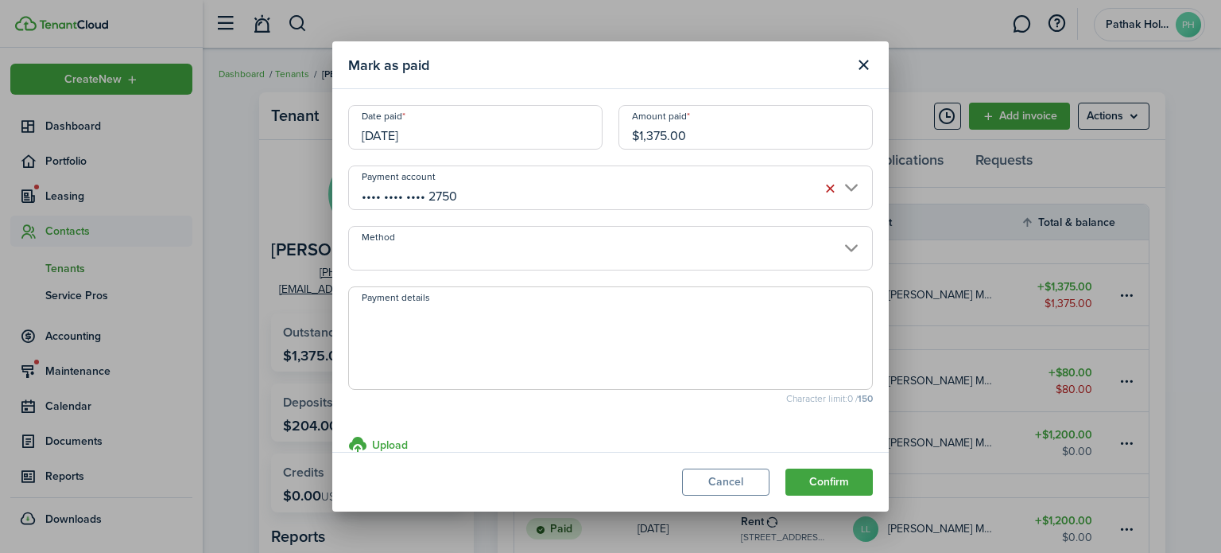
click at [503, 254] on input "Method" at bounding box center [610, 248] width 525 height 45
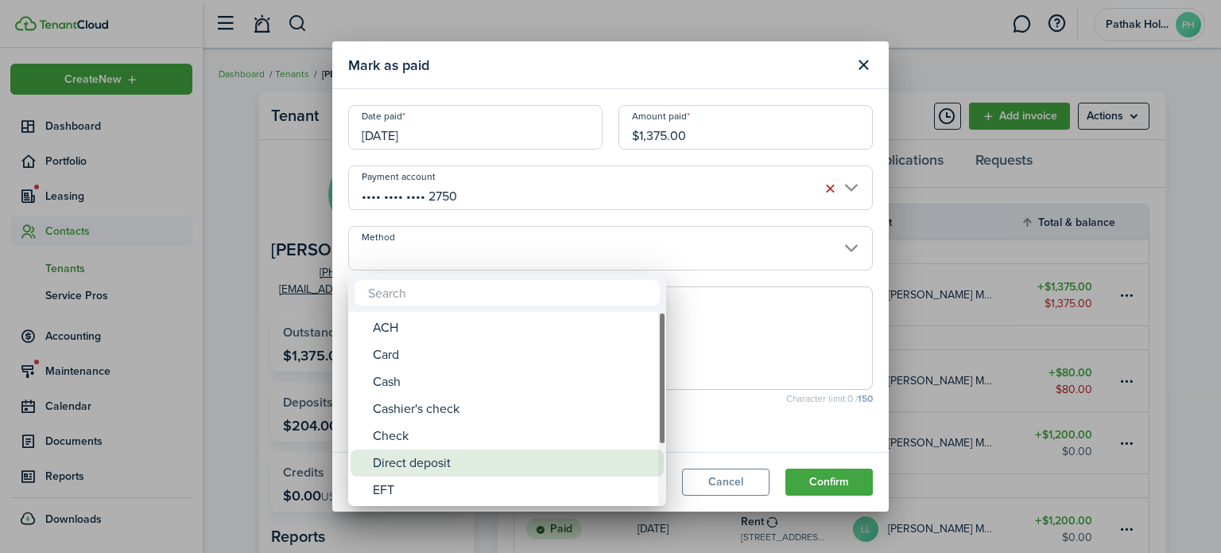
click at [525, 461] on div "Direct deposit" at bounding box center [513, 462] width 281 height 27
type input "Direct deposit"
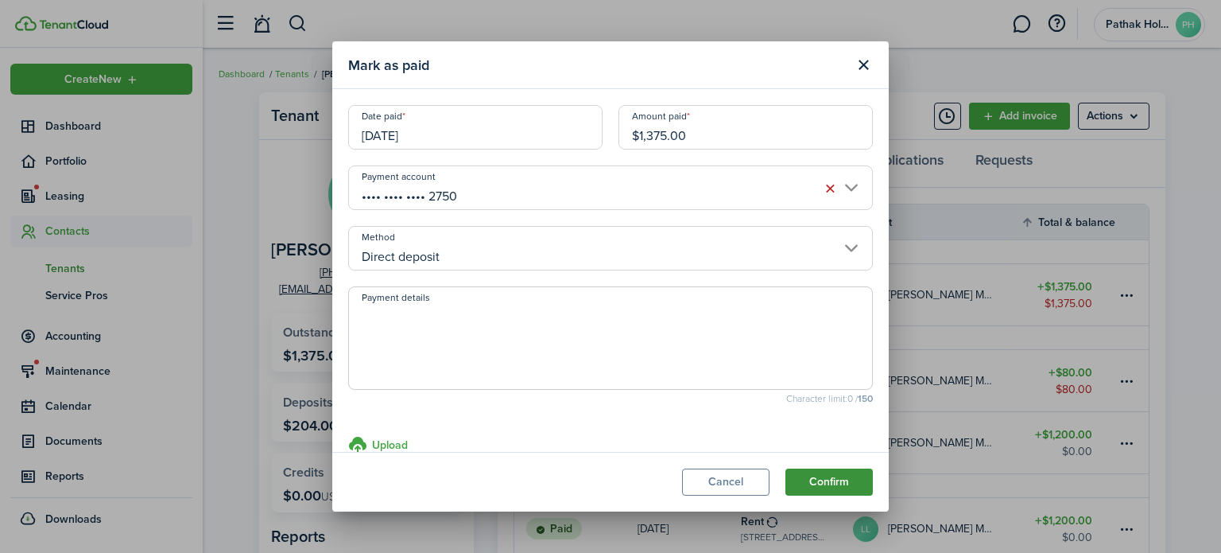
click at [820, 483] on button "Confirm" at bounding box center [829, 481] width 87 height 27
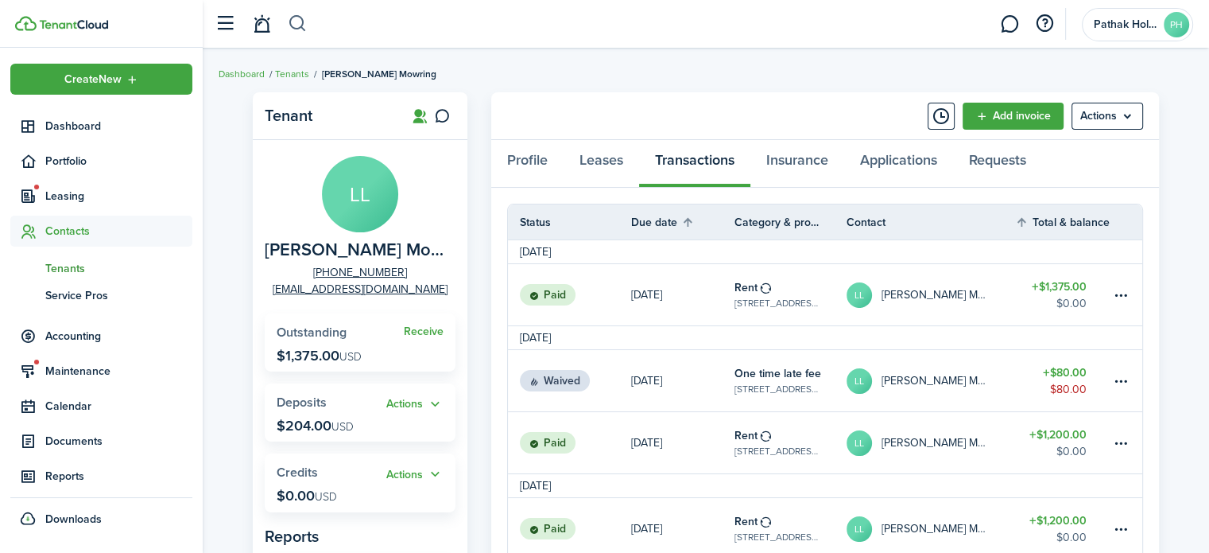
click at [301, 21] on button "button" at bounding box center [298, 23] width 20 height 27
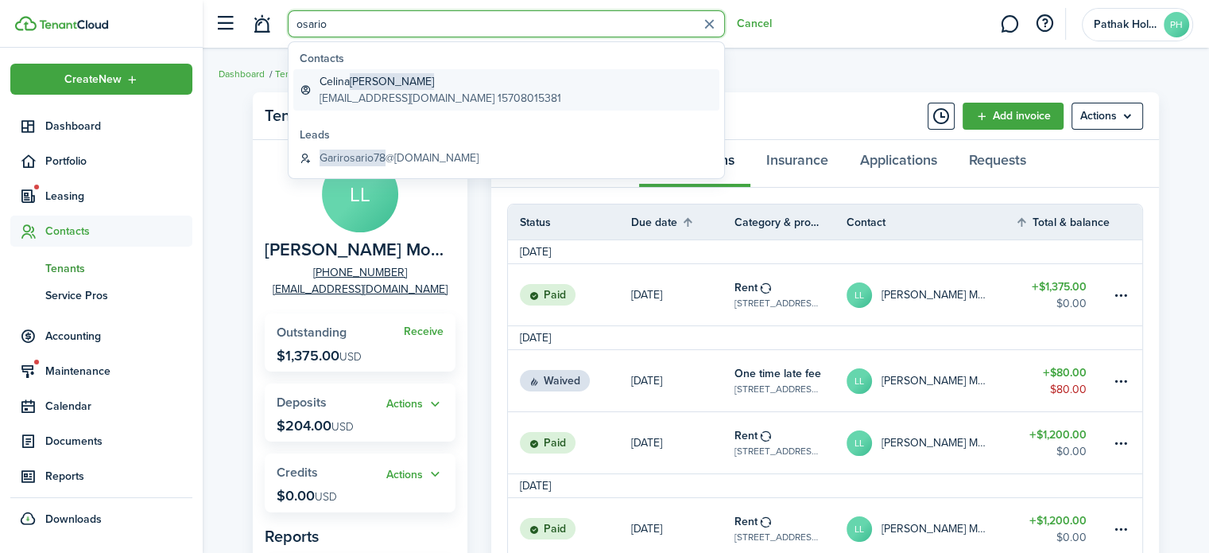
type input "osario"
click at [363, 76] on span "[PERSON_NAME]" at bounding box center [392, 81] width 84 height 17
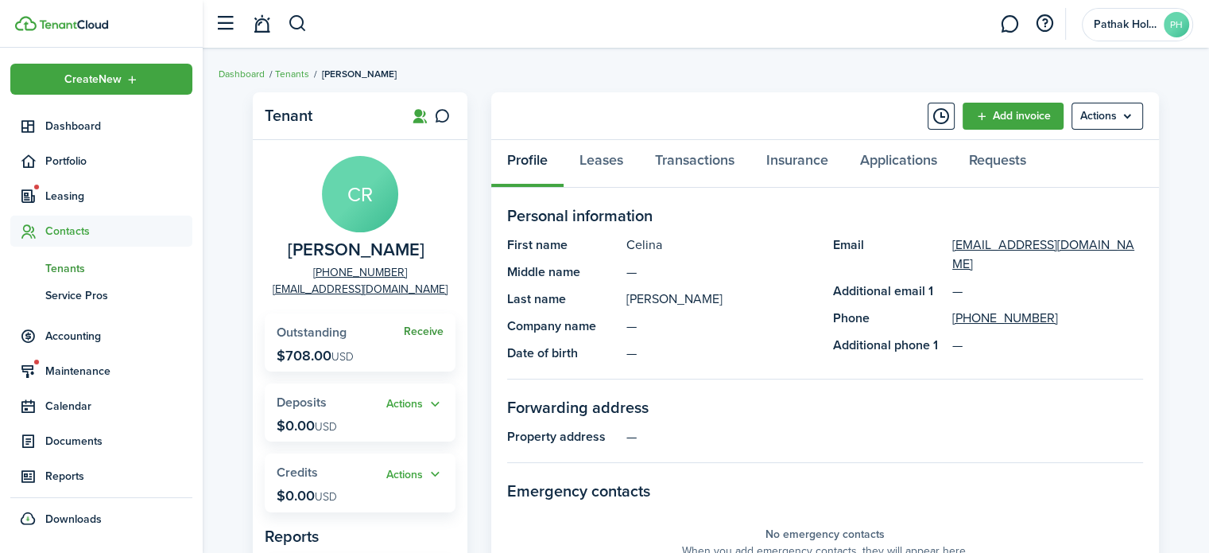
click at [426, 330] on link "Receive" at bounding box center [424, 331] width 40 height 13
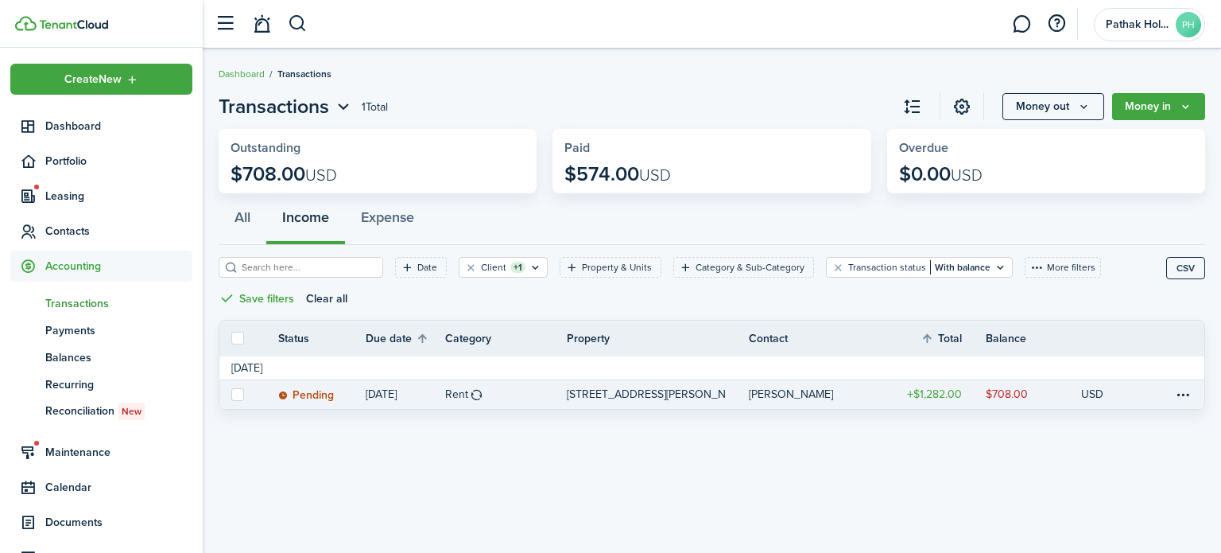
click at [234, 400] on label at bounding box center [237, 394] width 13 height 13
click at [231, 394] on input "checkbox" at bounding box center [231, 394] width 1 height 1
checkbox input "true"
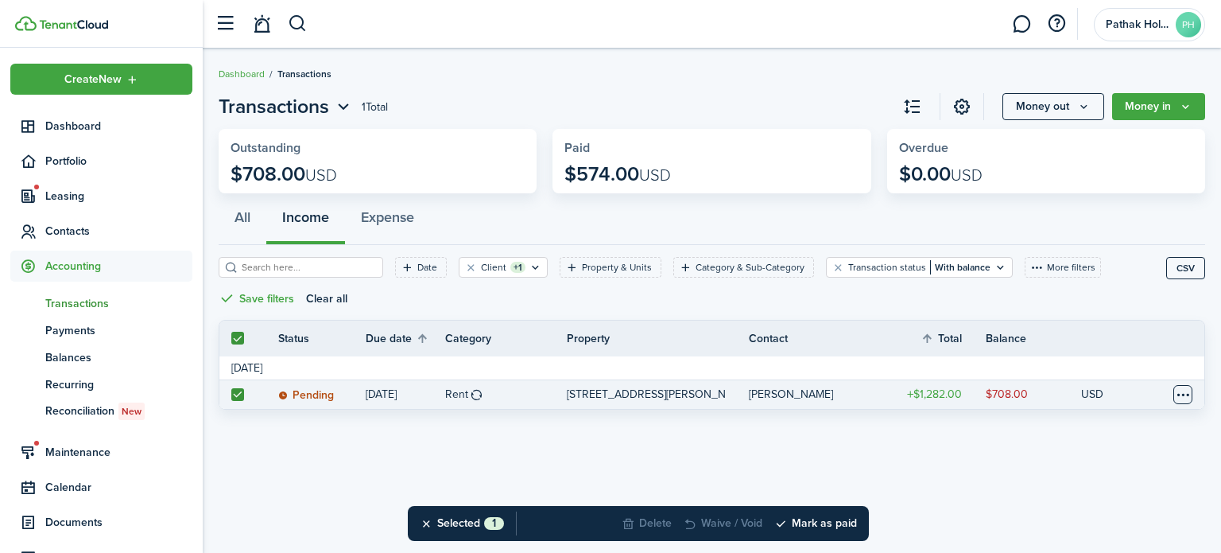
click at [1184, 387] on table-menu-btn-icon at bounding box center [1182, 394] width 19 height 19
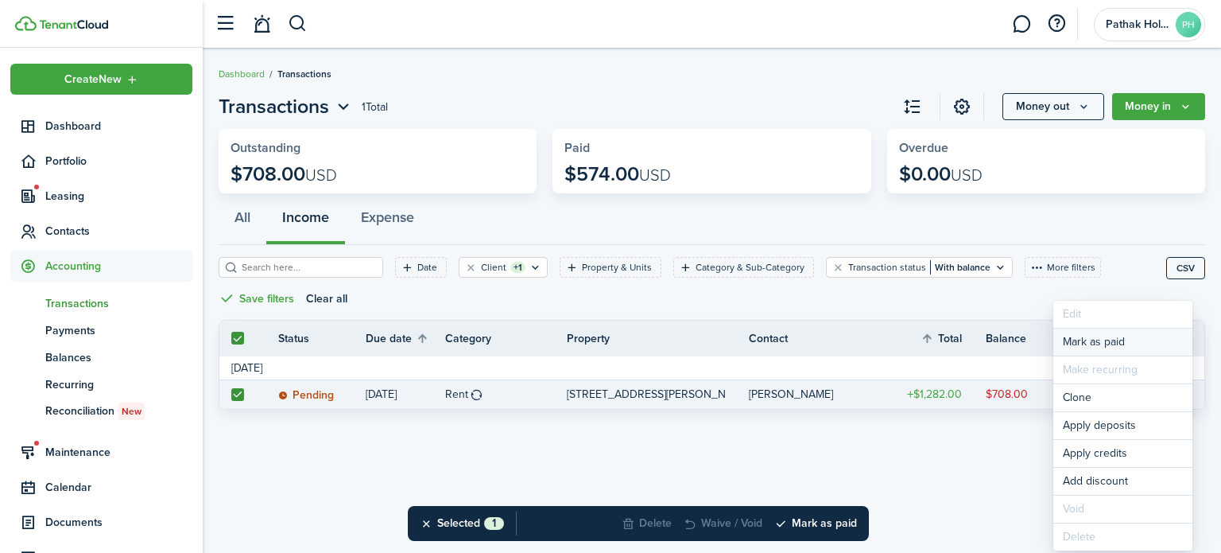
click at [1110, 334] on link "Mark as paid" at bounding box center [1122, 341] width 139 height 27
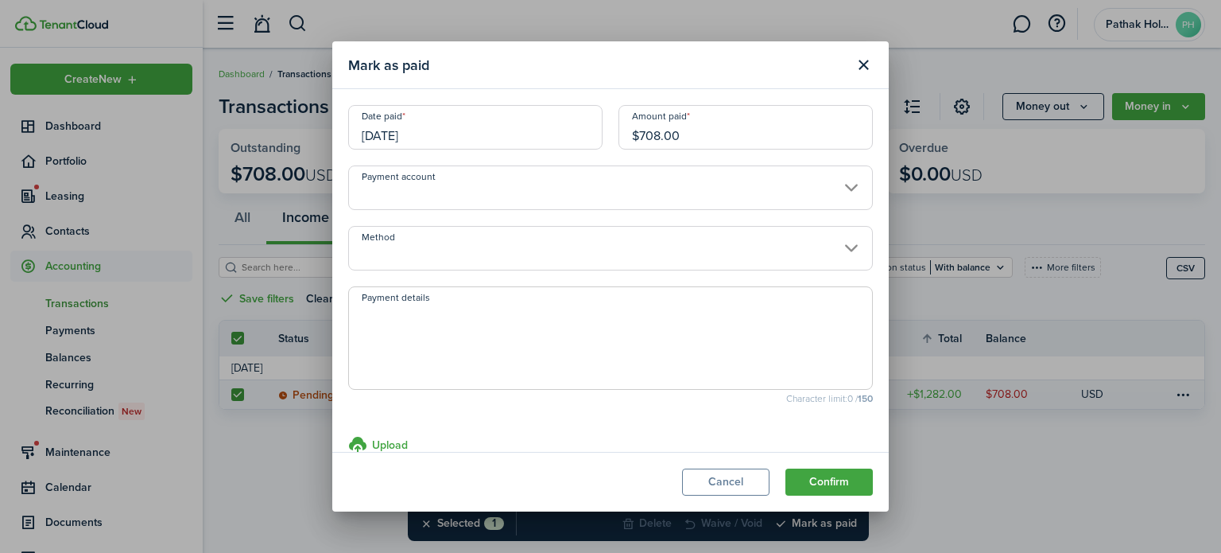
click at [668, 180] on input "Payment account" at bounding box center [610, 187] width 525 height 45
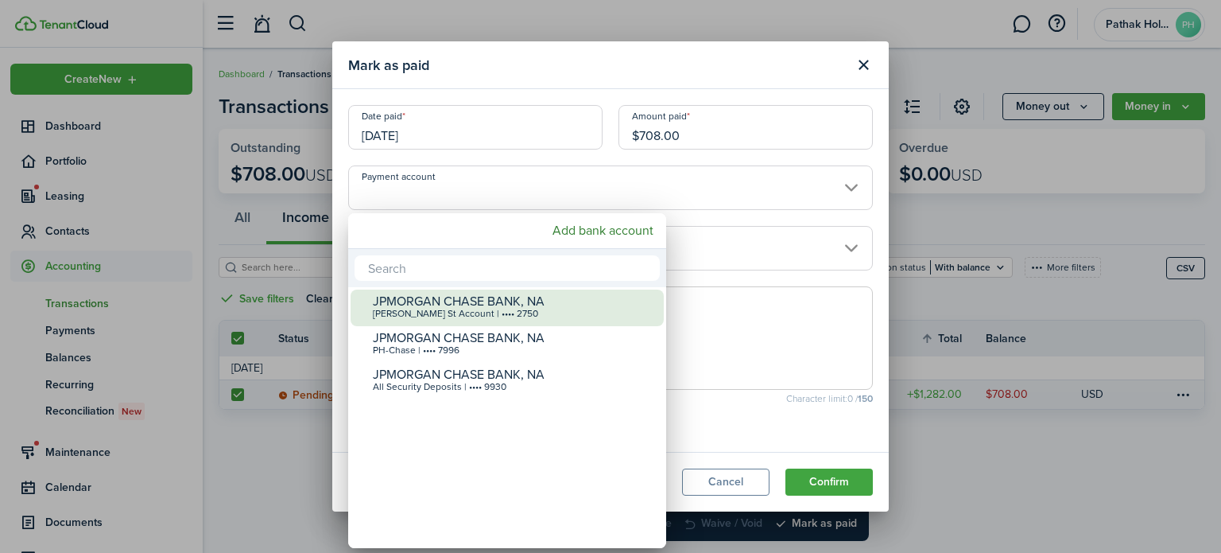
click at [572, 297] on div "JPMORGAN CHASE BANK, NA" at bounding box center [513, 301] width 281 height 14
type input "•••• •••• •••• 2750"
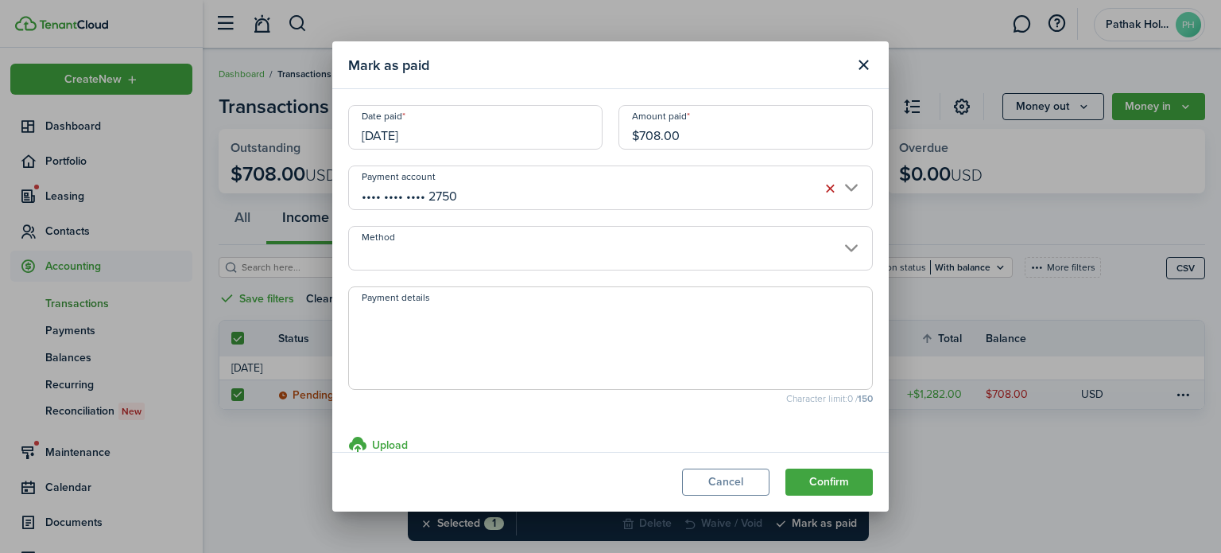
click at [462, 258] on input "Method" at bounding box center [610, 248] width 525 height 45
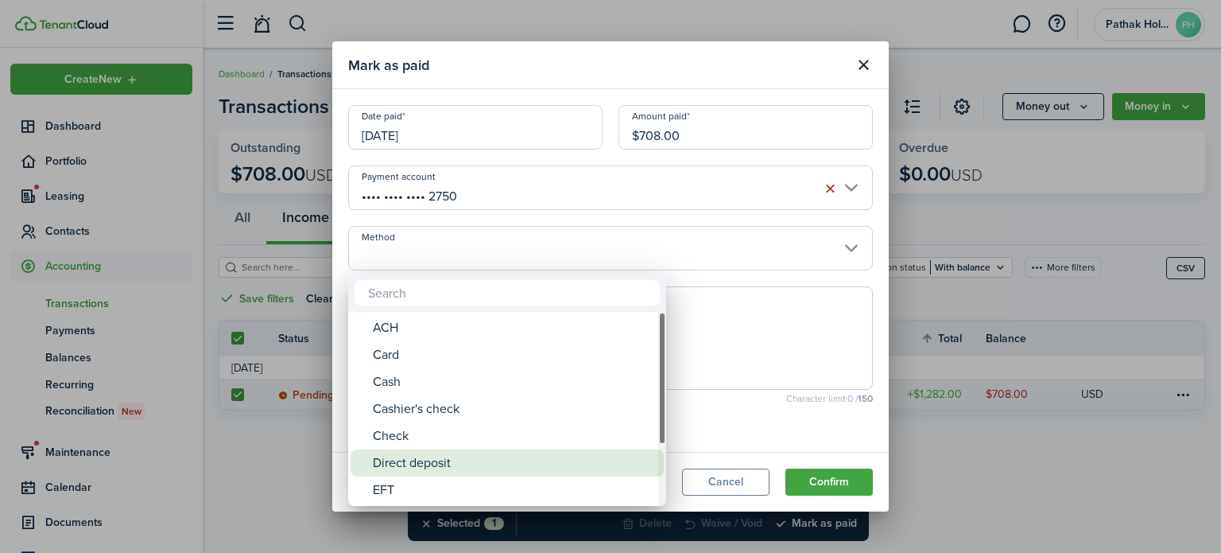
click at [510, 464] on div "Direct deposit" at bounding box center [513, 462] width 281 height 27
type input "Direct deposit"
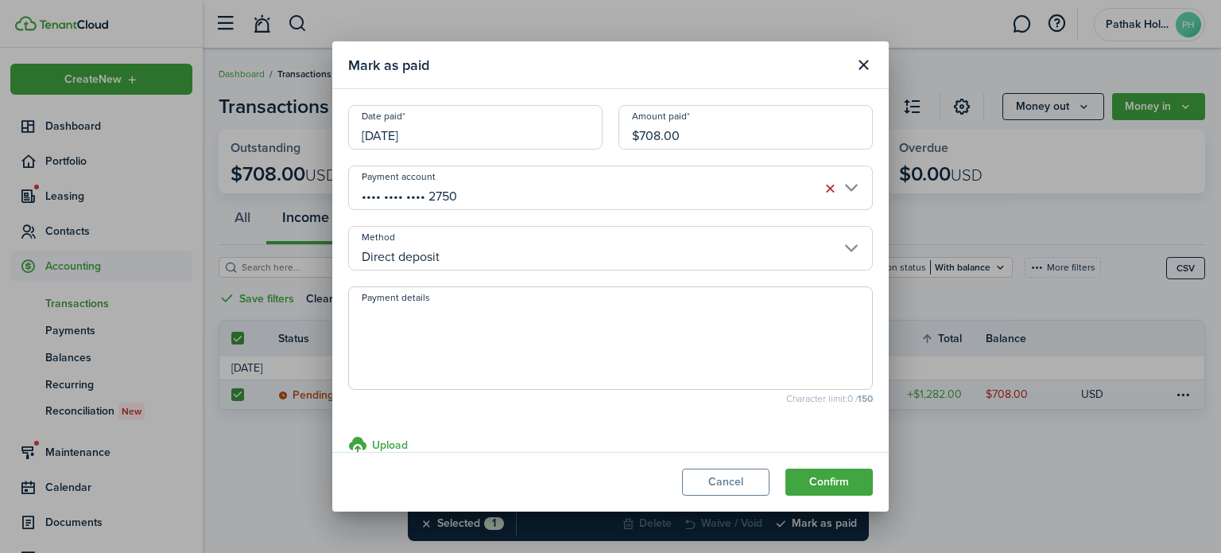
click at [501, 357] on textarea "Payment details" at bounding box center [610, 343] width 523 height 76
type textarea "Section 8 Direct Deposit"
click at [867, 489] on button "Confirm" at bounding box center [829, 481] width 87 height 27
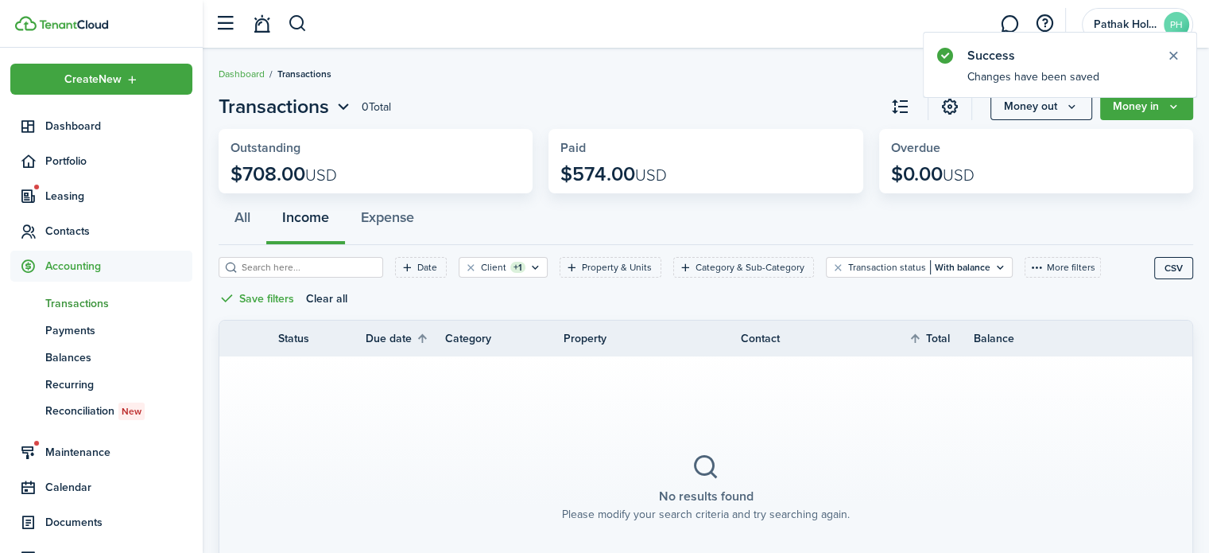
click at [83, 305] on span "Transactions" at bounding box center [118, 303] width 147 height 17
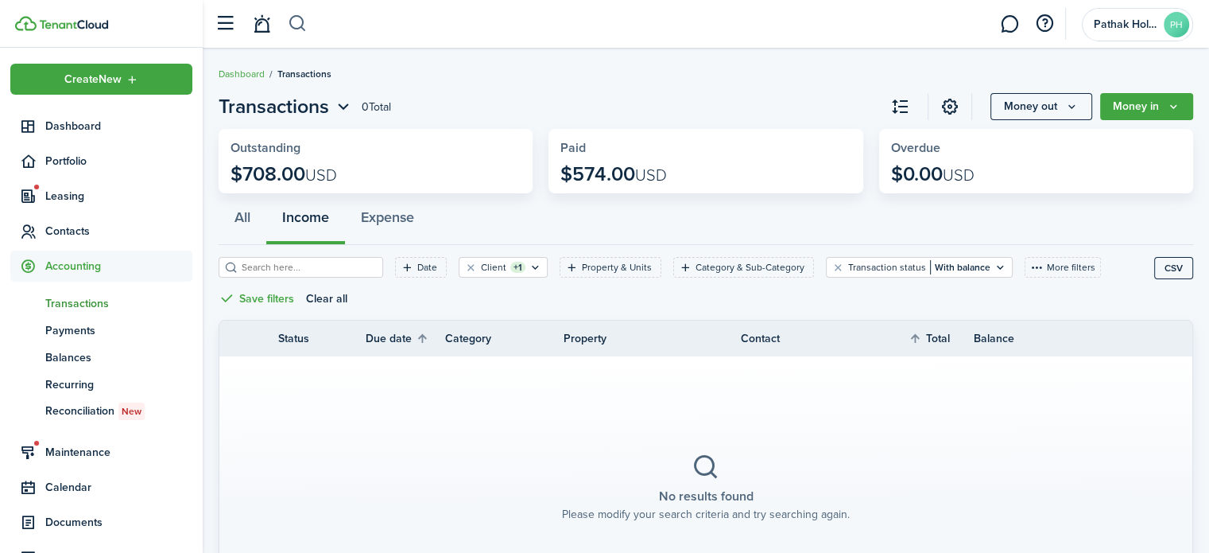
click at [305, 25] on button "button" at bounding box center [298, 23] width 20 height 27
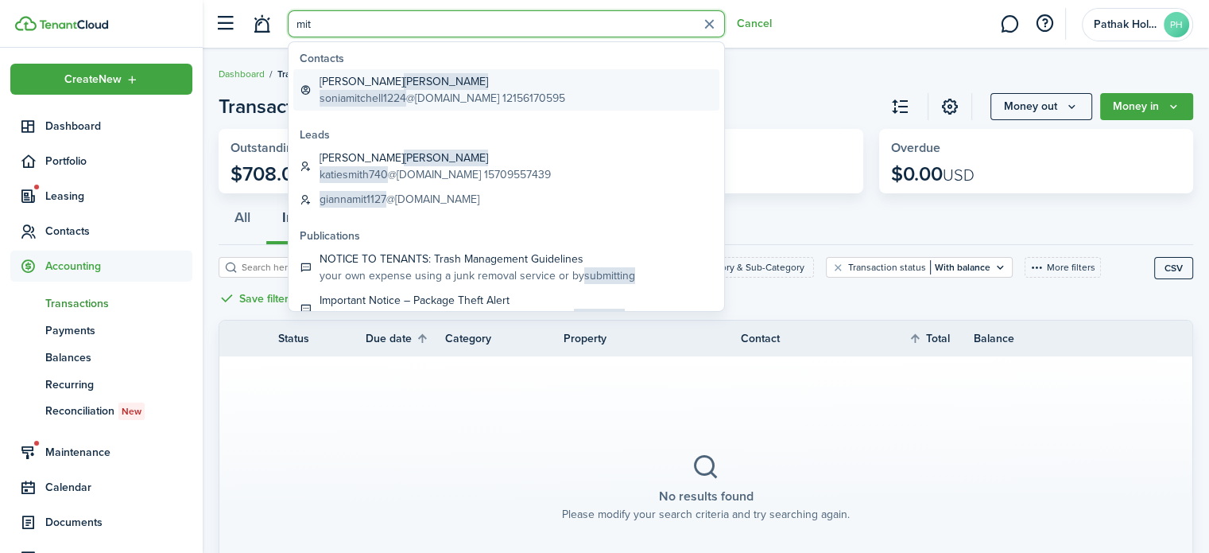
type input "mit"
click at [404, 82] on span "[PERSON_NAME]" at bounding box center [446, 81] width 84 height 17
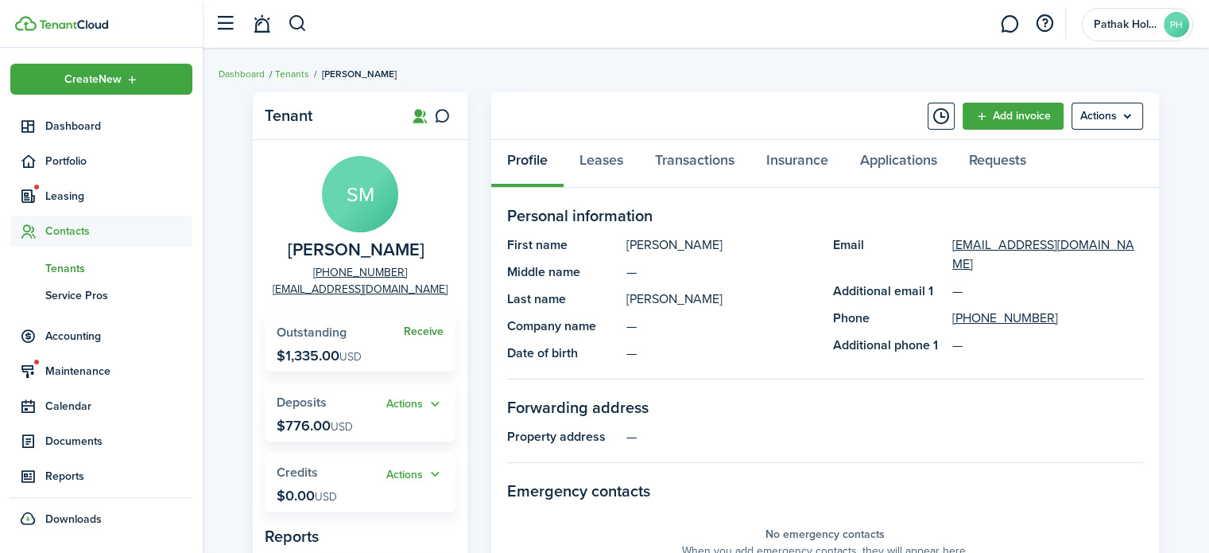
click at [435, 333] on link "Receive" at bounding box center [424, 331] width 40 height 13
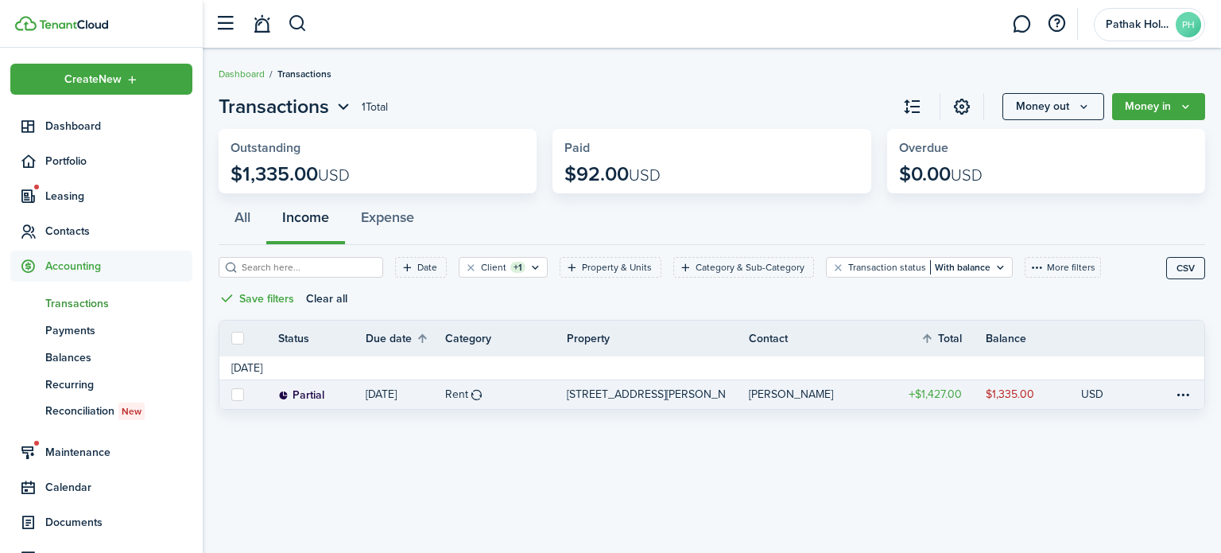
click at [235, 394] on label at bounding box center [237, 394] width 13 height 13
click at [231, 394] on input "checkbox" at bounding box center [231, 394] width 1 height 1
checkbox input "true"
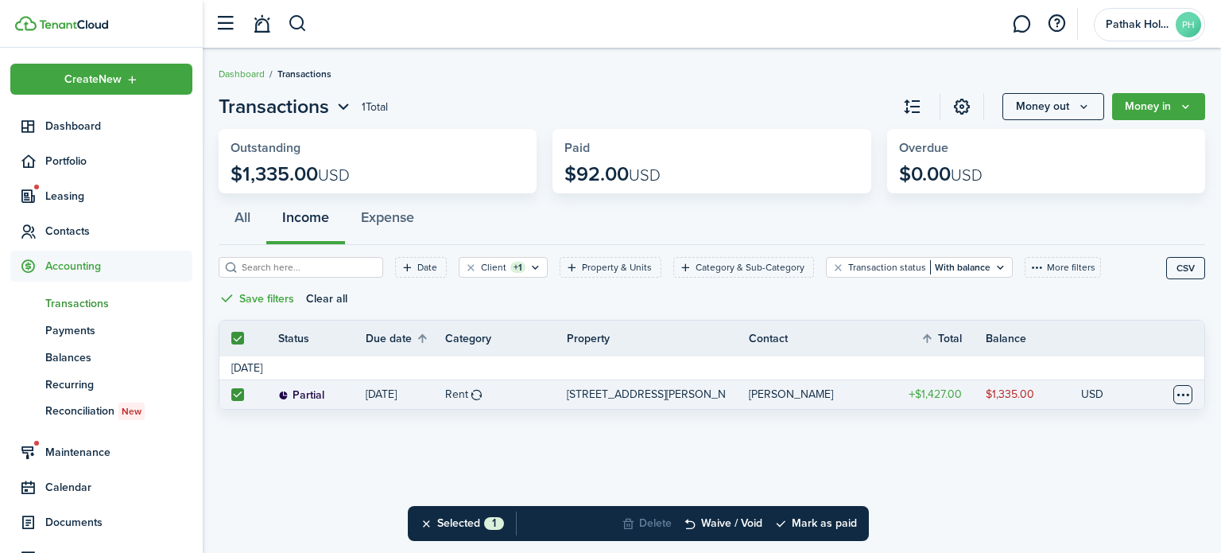
click at [1173, 396] on table-menu-btn-icon at bounding box center [1182, 394] width 19 height 19
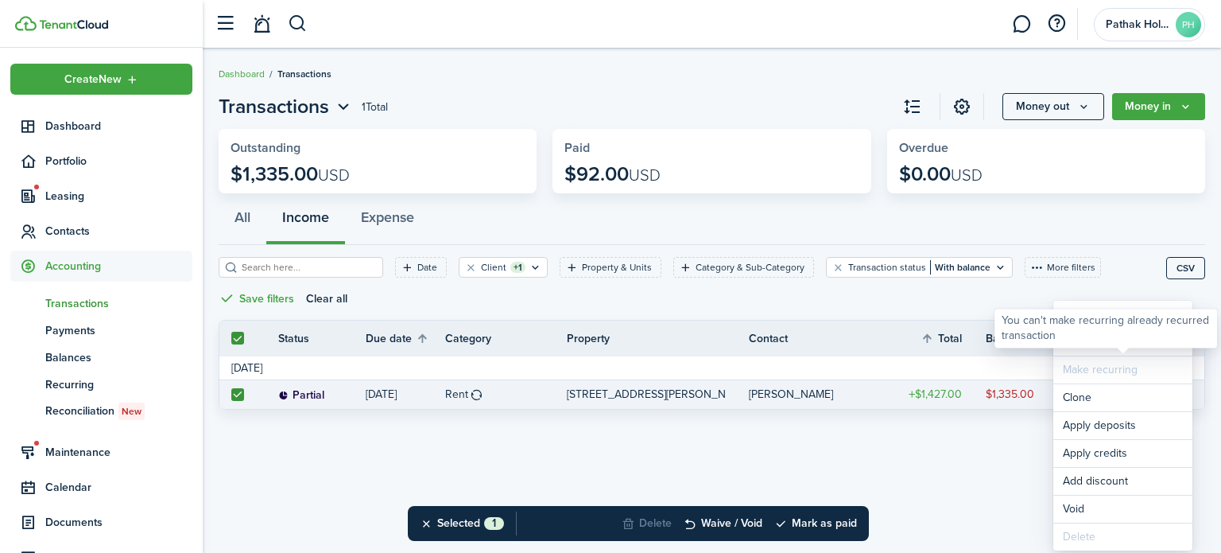
click at [1074, 343] on div "You can't make recurring already recurred transaction" at bounding box center [1106, 327] width 208 height 31
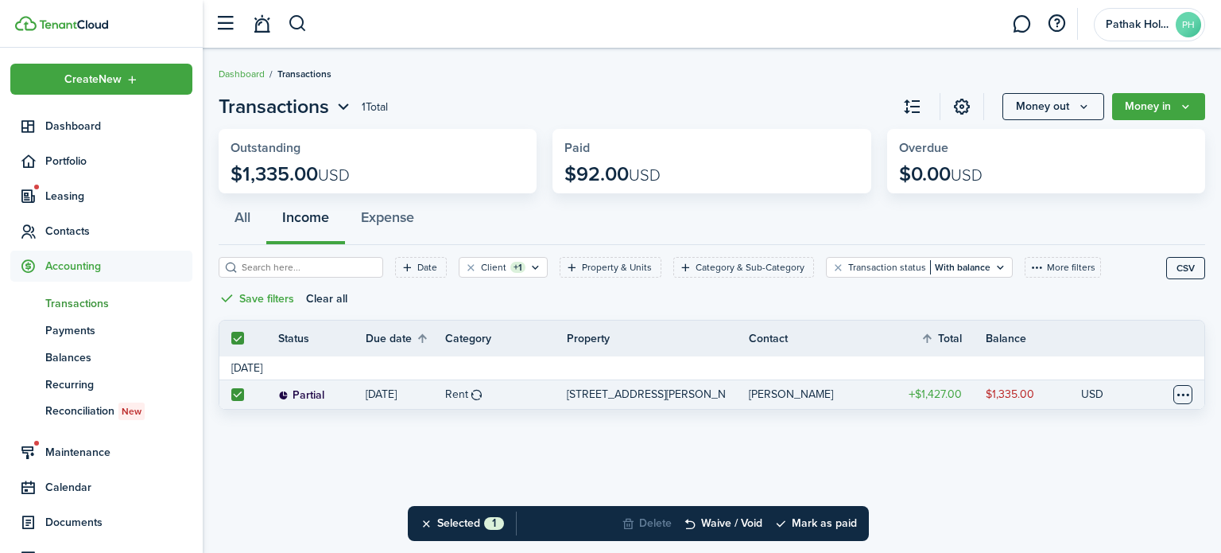
click at [1189, 398] on table-menu-btn-icon "Open menu" at bounding box center [1182, 394] width 19 height 19
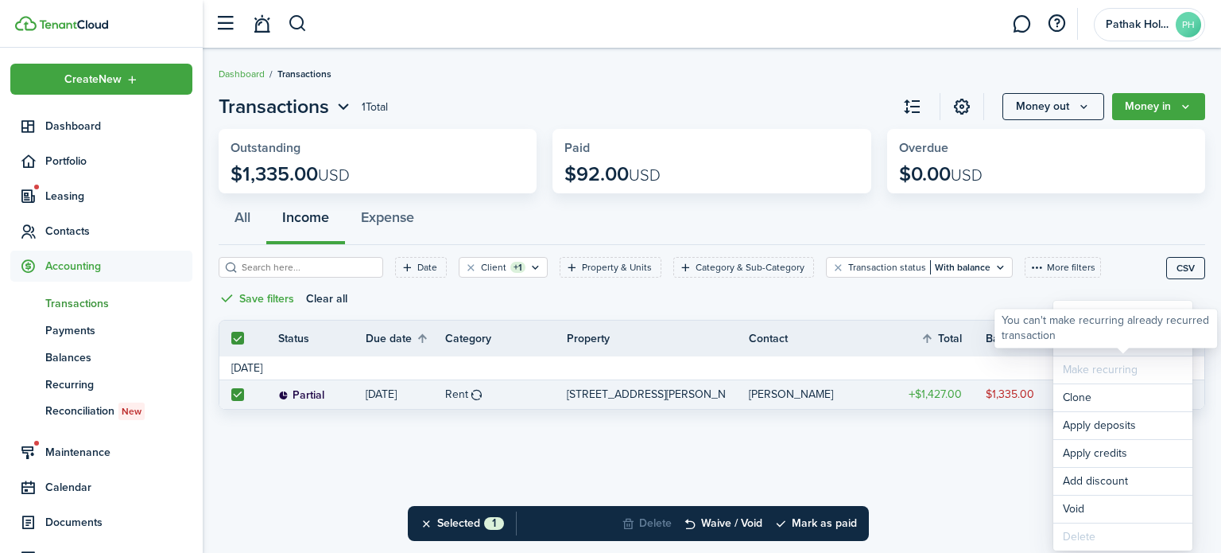
click at [1173, 353] on link "Mark as paid" at bounding box center [1122, 341] width 139 height 27
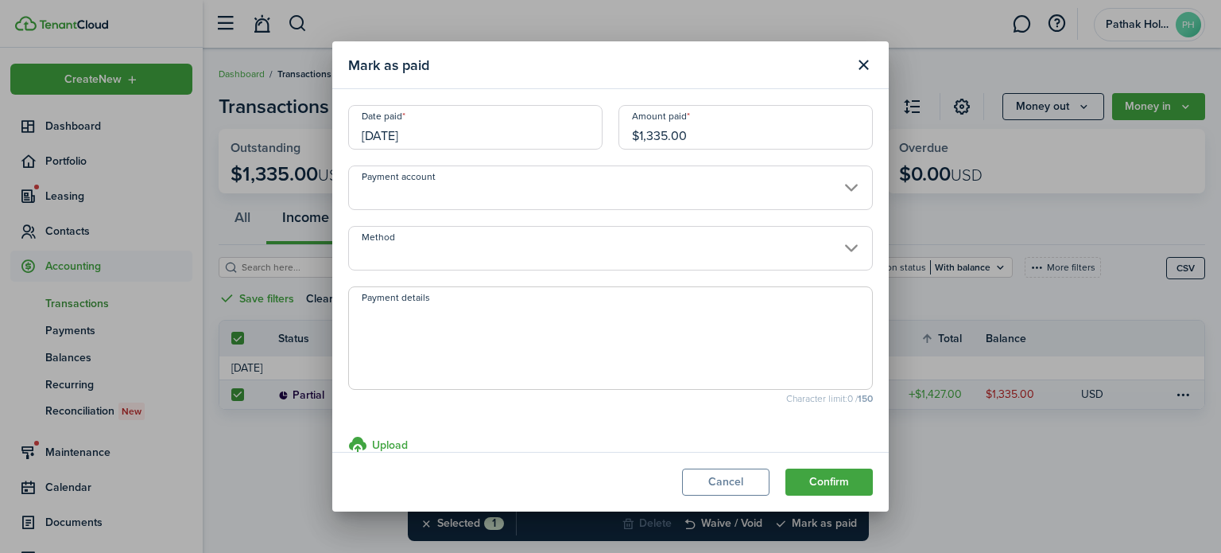
click at [592, 187] on input "Payment account" at bounding box center [610, 187] width 525 height 45
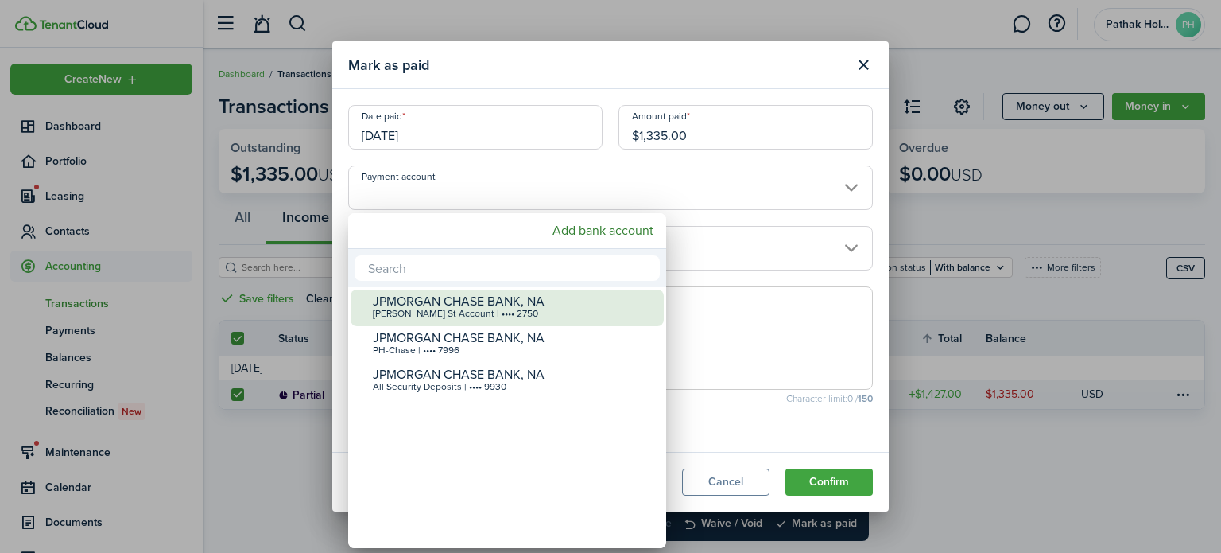
click at [545, 304] on div "JPMORGAN CHASE BANK, NA" at bounding box center [513, 301] width 281 height 14
type input "•••• •••• •••• 2750"
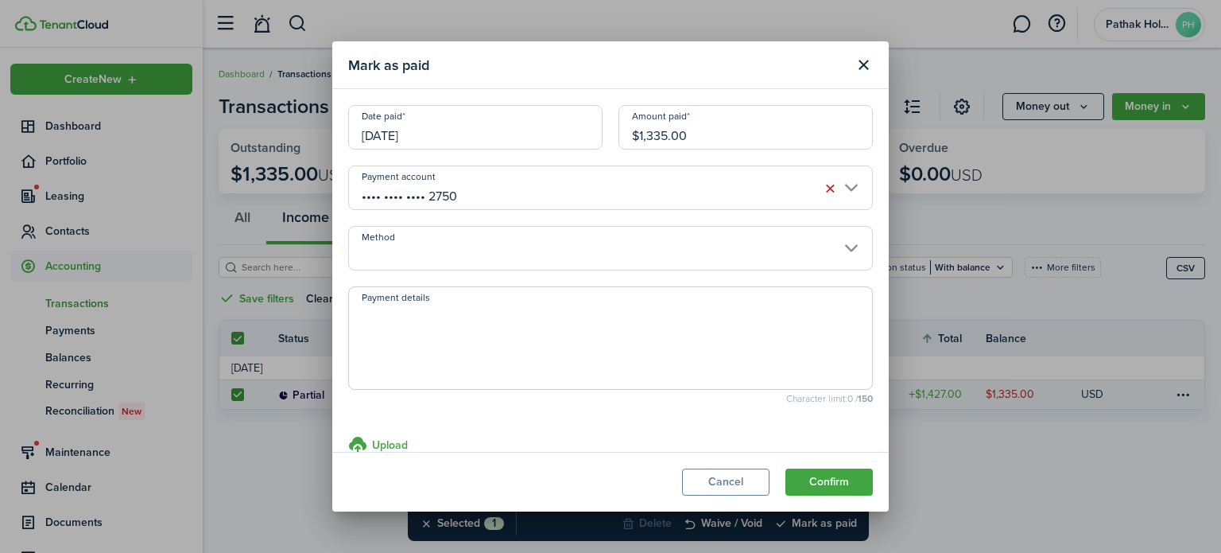
click at [583, 254] on input "Method" at bounding box center [610, 248] width 525 height 45
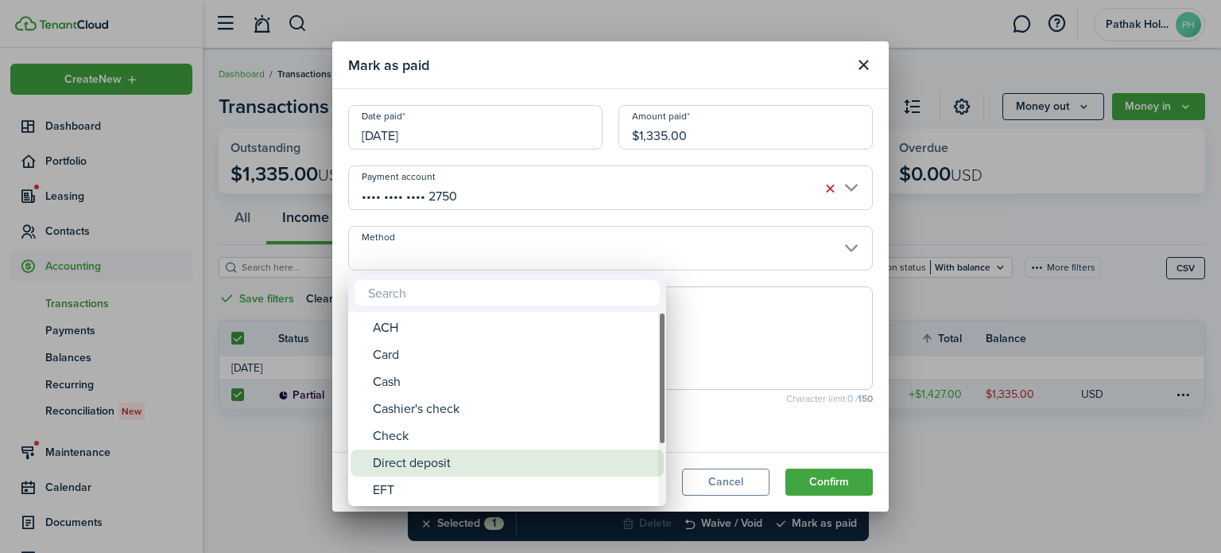
click at [483, 464] on div "Direct deposit" at bounding box center [513, 462] width 281 height 27
type input "Direct deposit"
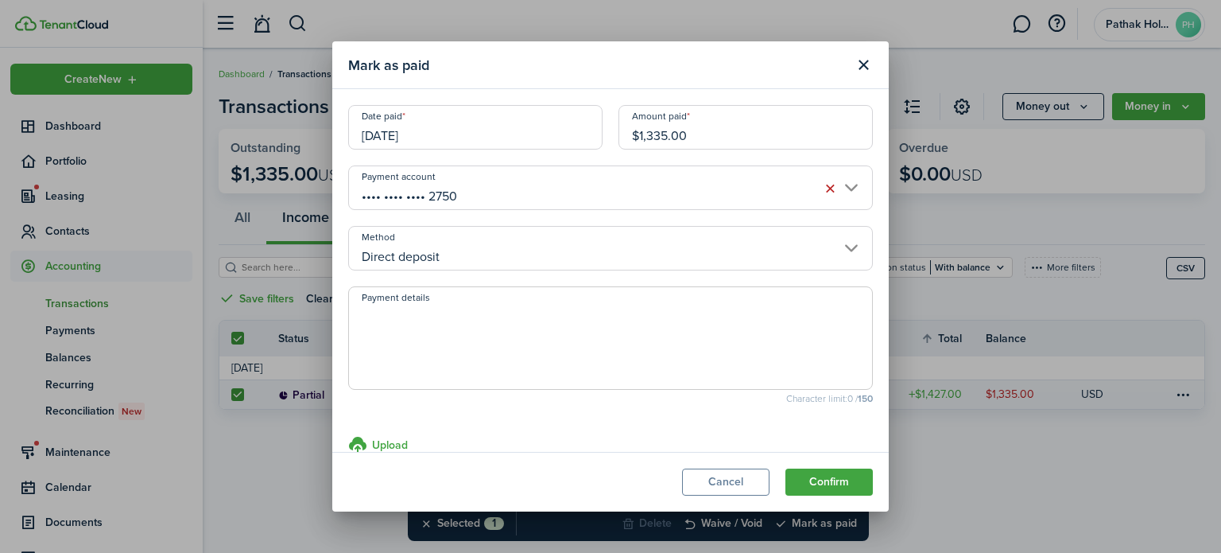
click at [522, 377] on textarea "Payment details" at bounding box center [610, 343] width 523 height 76
type textarea "S"
type textarea "Housing Authority Payment Received"
click at [820, 461] on modal-footer "Cancel Confirm" at bounding box center [610, 482] width 557 height 60
click at [827, 471] on button "Confirm" at bounding box center [829, 481] width 87 height 27
